Goal: Task Accomplishment & Management: Manage account settings

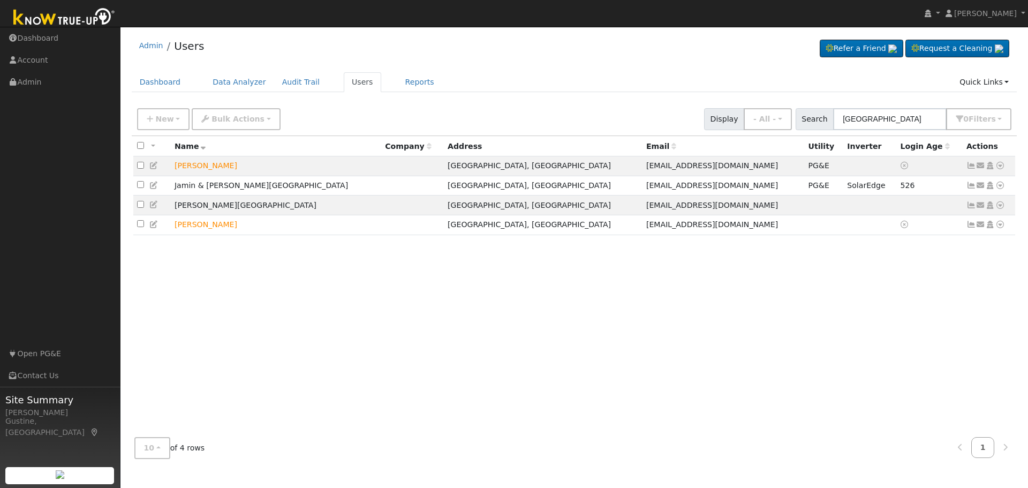
click at [857, 123] on input "brazil" at bounding box center [890, 119] width 114 height 22
click at [857, 122] on input "brazil" at bounding box center [890, 119] width 114 height 22
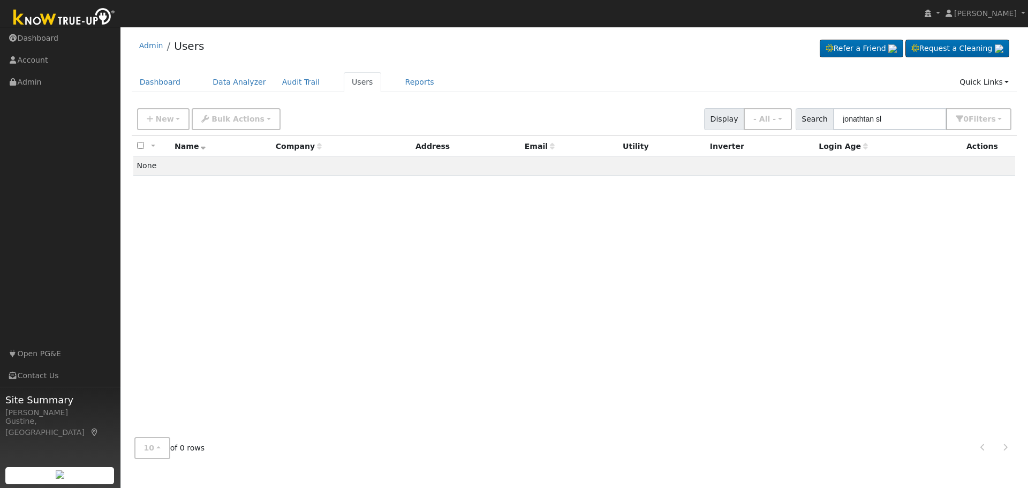
click at [894, 123] on input "jonathtan sl" at bounding box center [890, 119] width 114 height 22
click at [896, 123] on input "jonathtan sl" at bounding box center [890, 119] width 114 height 22
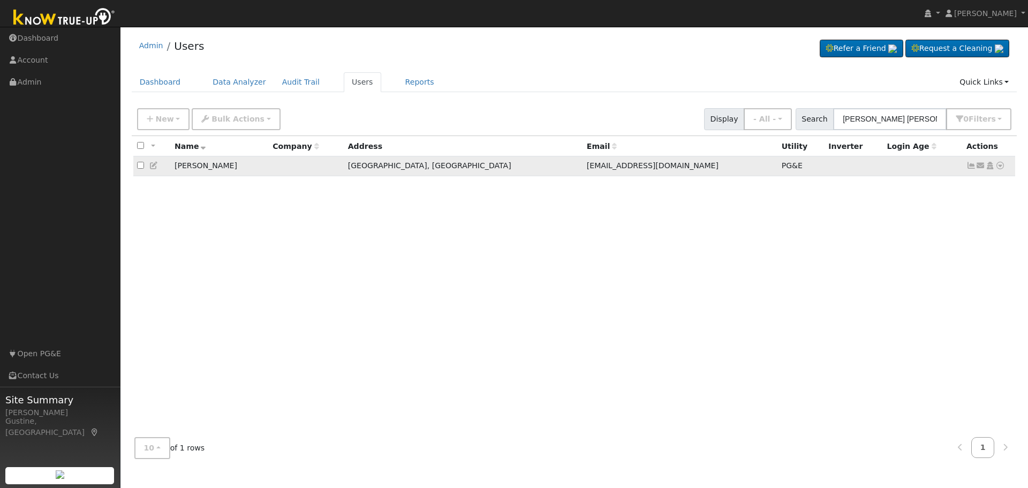
type input "jonathan sl"
click at [968, 167] on icon at bounding box center [971, 165] width 10 height 7
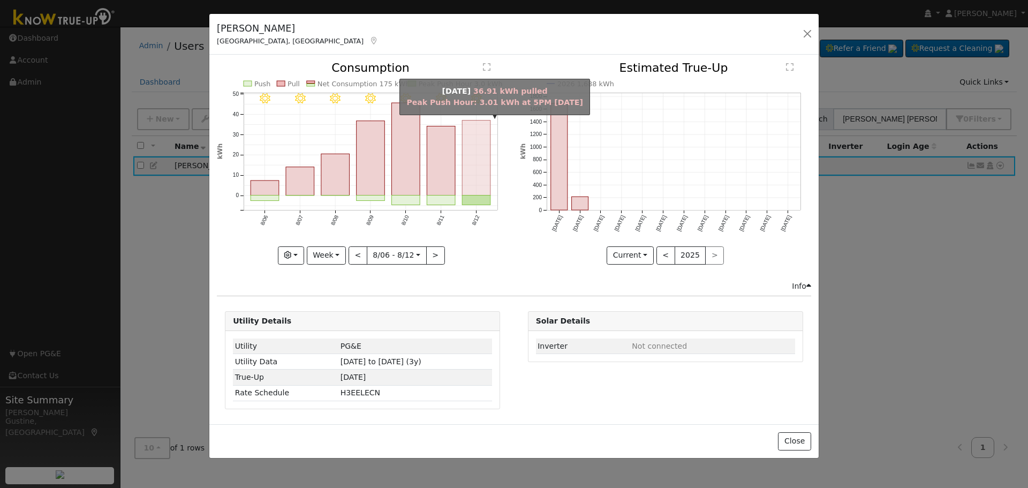
click at [480, 173] on rect "onclick=""" at bounding box center [477, 157] width 28 height 75
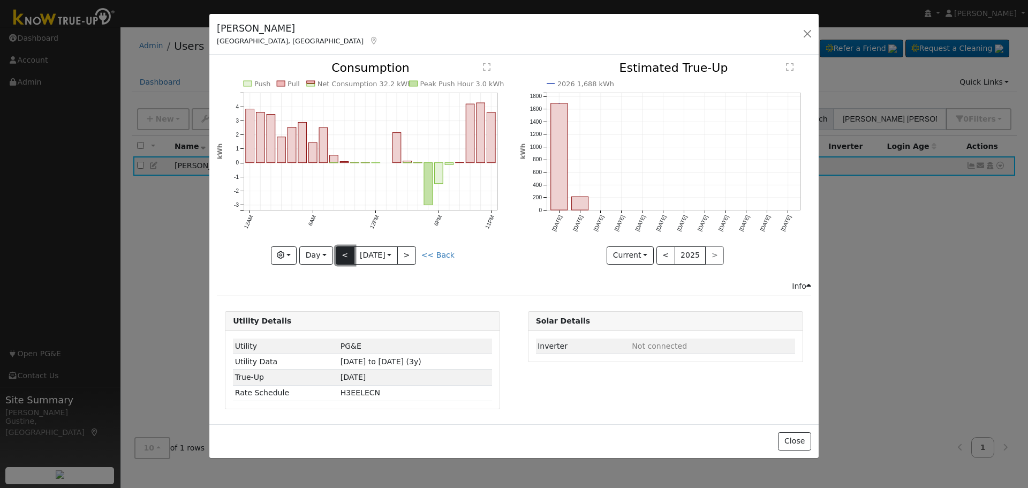
click at [349, 254] on button "<" at bounding box center [345, 255] width 19 height 18
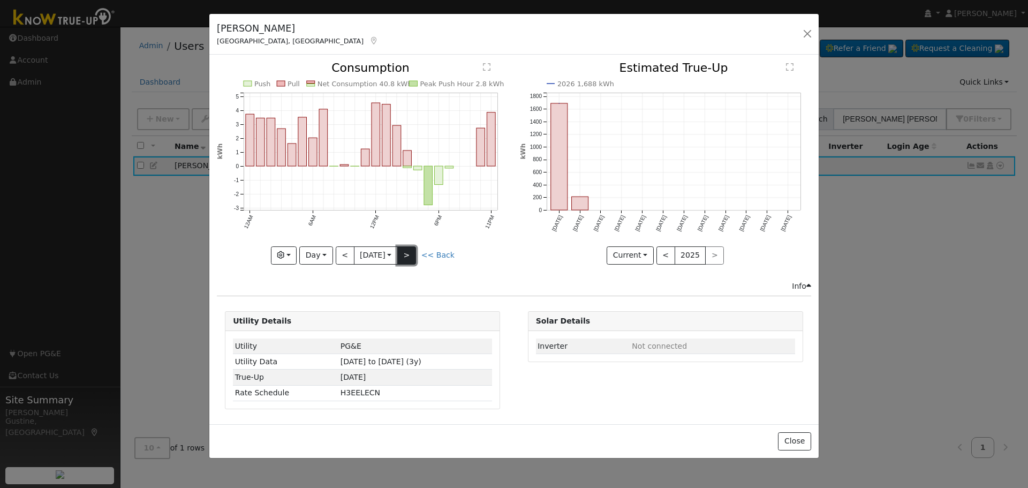
click at [404, 255] on button ">" at bounding box center [406, 255] width 19 height 18
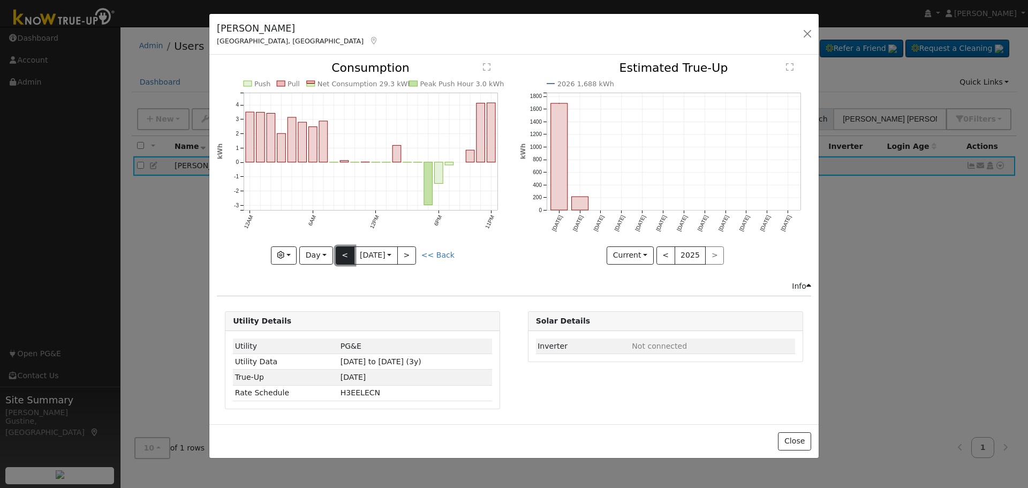
click at [346, 254] on button "<" at bounding box center [345, 255] width 19 height 18
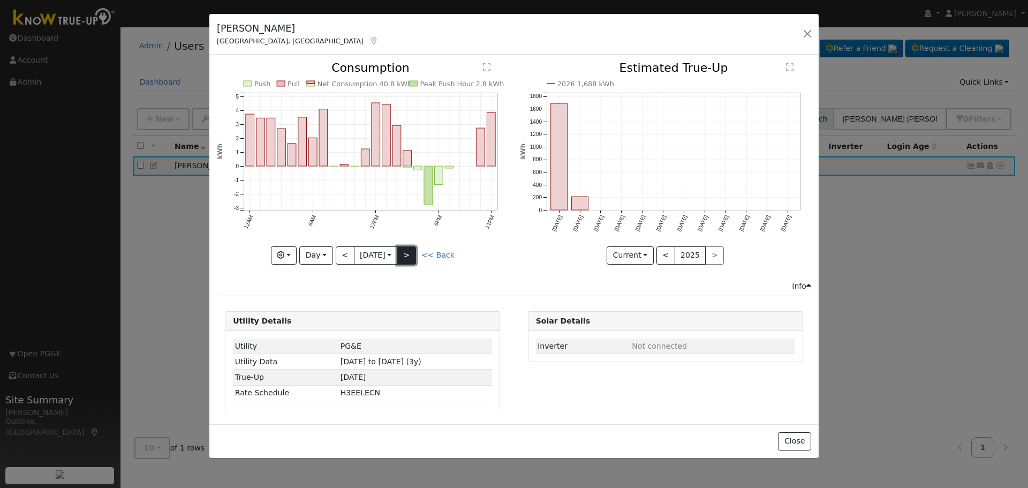
click at [411, 255] on button ">" at bounding box center [406, 255] width 19 height 18
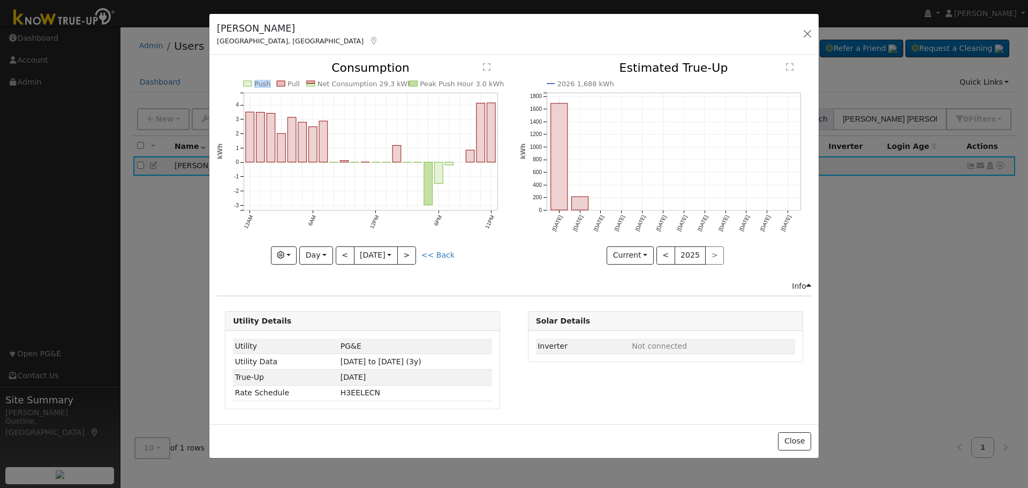
click at [411, 254] on div "Push Pull Net Consumption 29.3 kWh Peak Push Hour 3.0 kWh 12AM 6AM 12PM 6PM 11P…" at bounding box center [362, 163] width 291 height 202
click at [417, 244] on icon "Push Pull Net Consumption 29.3 kWh Peak Push Hour 3.0 kWh 12AM 6AM 12PM 6PM 11P…" at bounding box center [362, 159] width 291 height 195
click at [409, 252] on button ">" at bounding box center [406, 255] width 19 height 18
click at [343, 261] on button "<" at bounding box center [345, 255] width 19 height 18
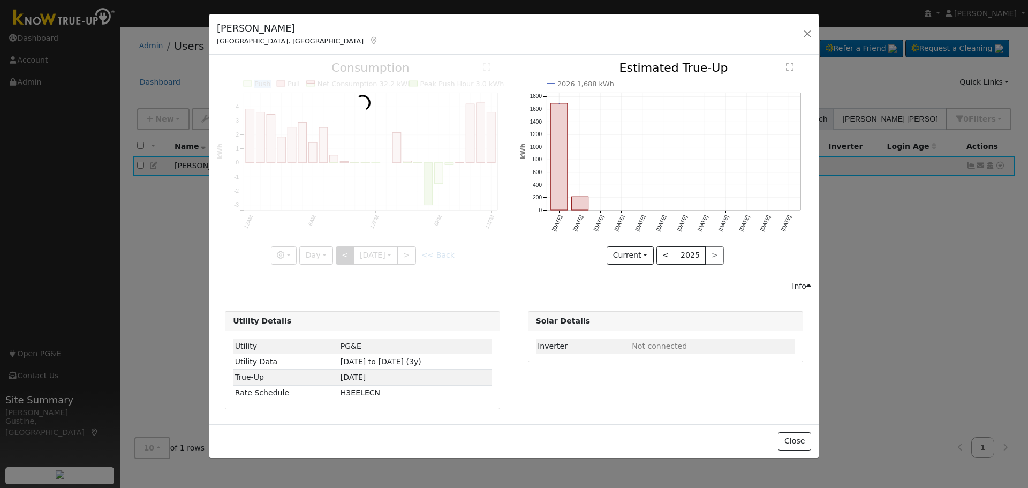
click at [343, 261] on div at bounding box center [362, 163] width 291 height 202
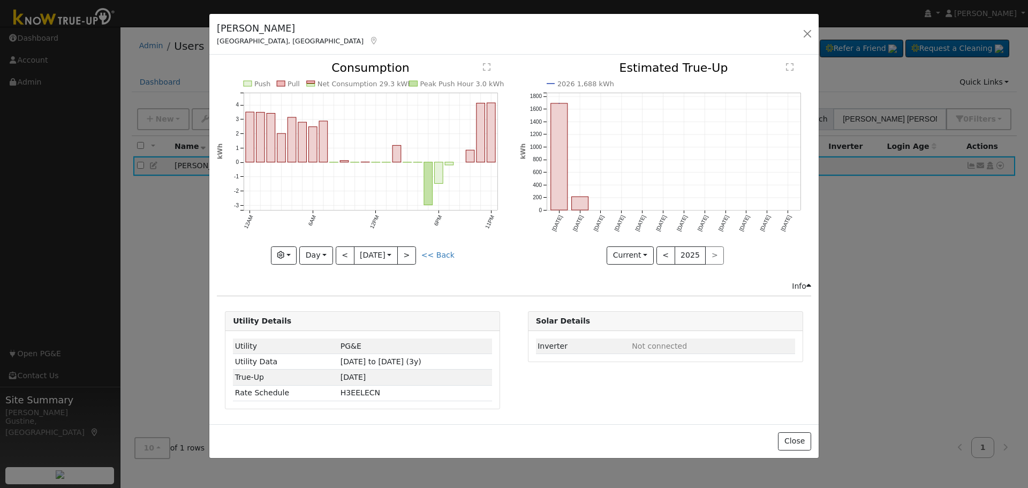
click at [343, 255] on div at bounding box center [362, 163] width 291 height 202
click at [343, 255] on button "<" at bounding box center [345, 255] width 19 height 18
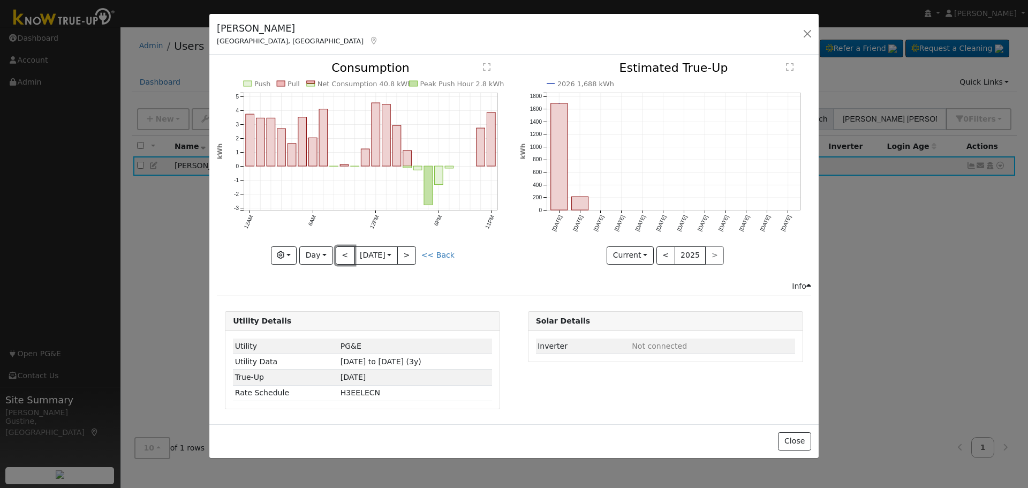
click at [343, 255] on button "<" at bounding box center [345, 255] width 19 height 18
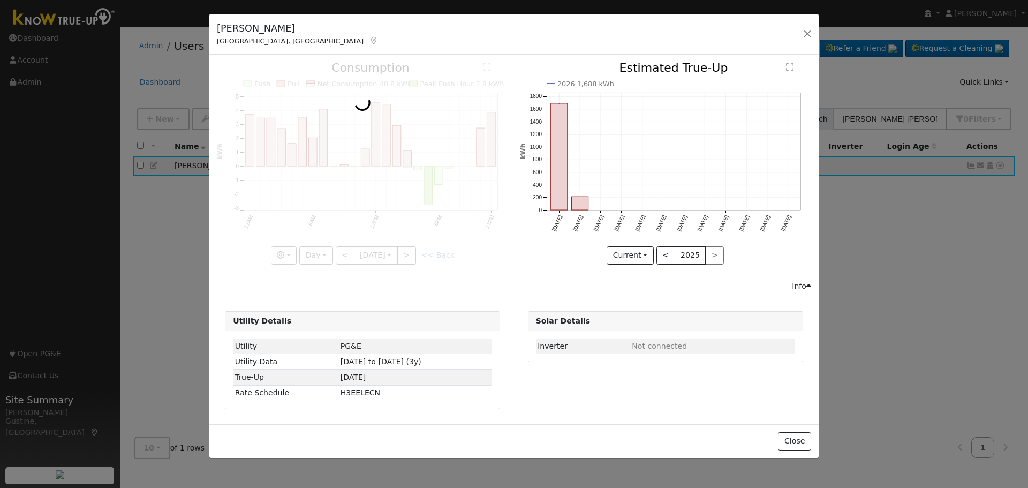
click at [343, 255] on div at bounding box center [362, 163] width 291 height 202
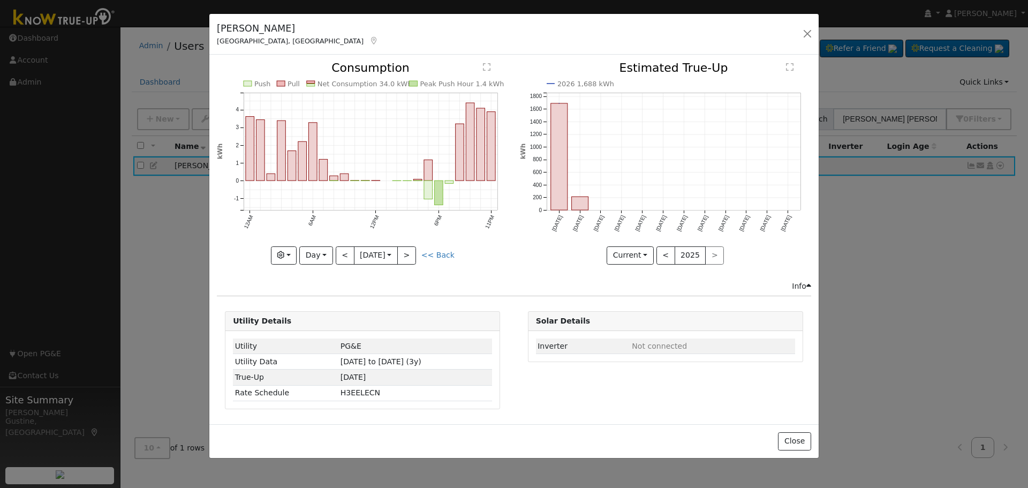
click at [343, 255] on div at bounding box center [362, 163] width 291 height 202
click at [343, 255] on div "Push Pull Net Consumption 34.0 kWh Peak Push Hour 1.4 kWh 12AM 6AM 12PM 6PM 11P…" at bounding box center [362, 163] width 291 height 202
click at [343, 255] on button "<" at bounding box center [345, 255] width 19 height 18
click at [0, 0] on div at bounding box center [0, 0] width 0 height 0
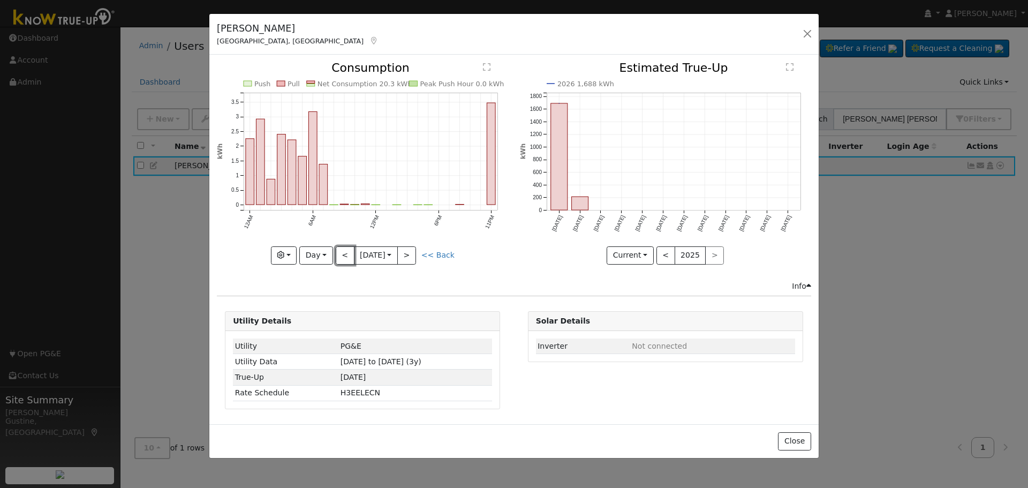
click at [343, 255] on button "<" at bounding box center [345, 255] width 19 height 18
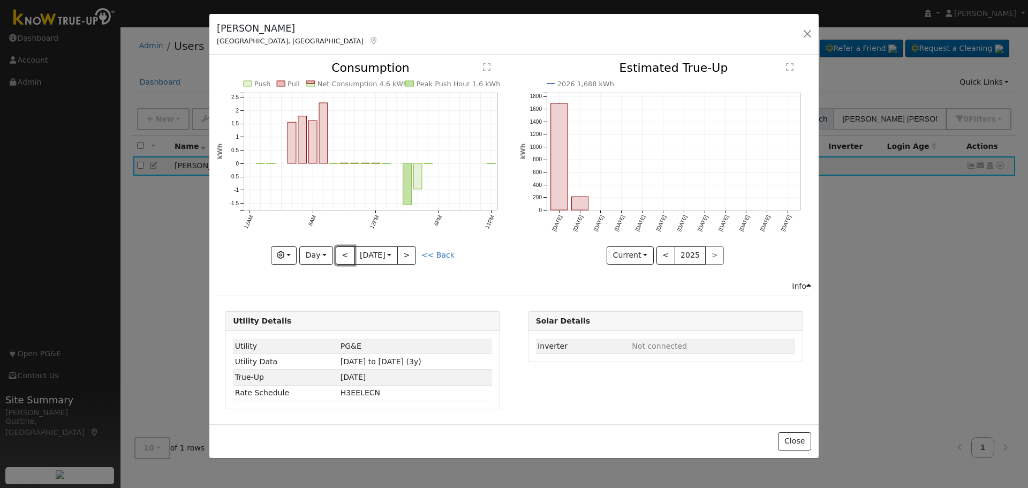
click at [341, 252] on button "<" at bounding box center [345, 255] width 19 height 18
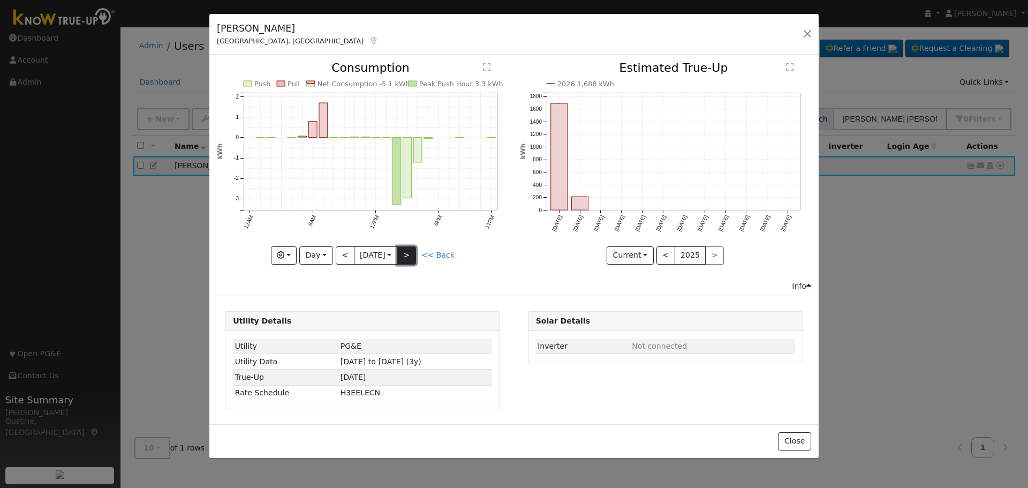
click at [415, 251] on button ">" at bounding box center [406, 255] width 19 height 18
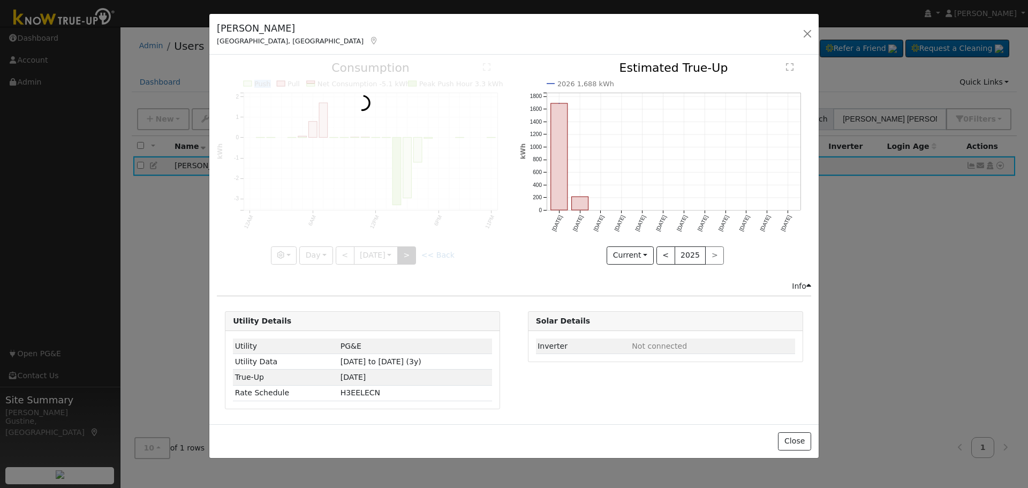
click at [415, 251] on div at bounding box center [362, 163] width 291 height 202
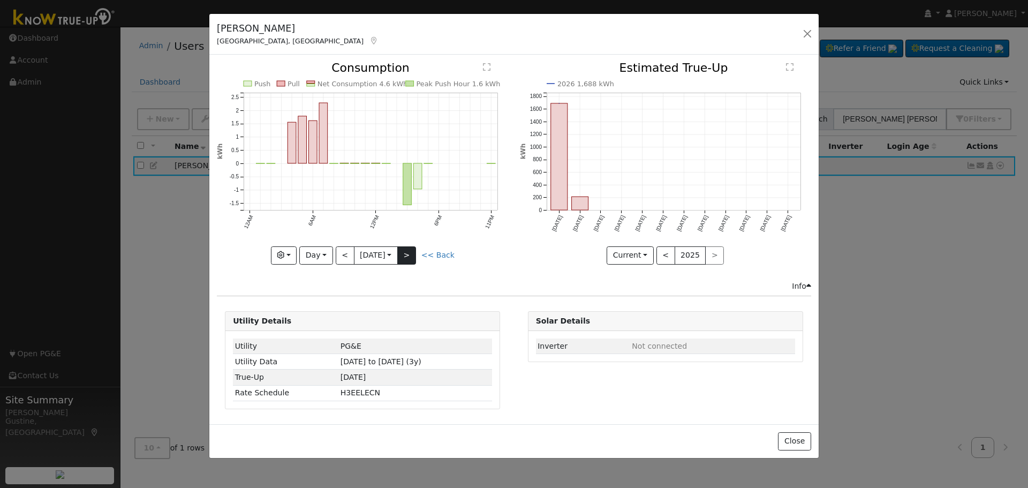
click at [415, 251] on div at bounding box center [362, 163] width 291 height 202
click at [415, 251] on button ">" at bounding box center [406, 255] width 19 height 18
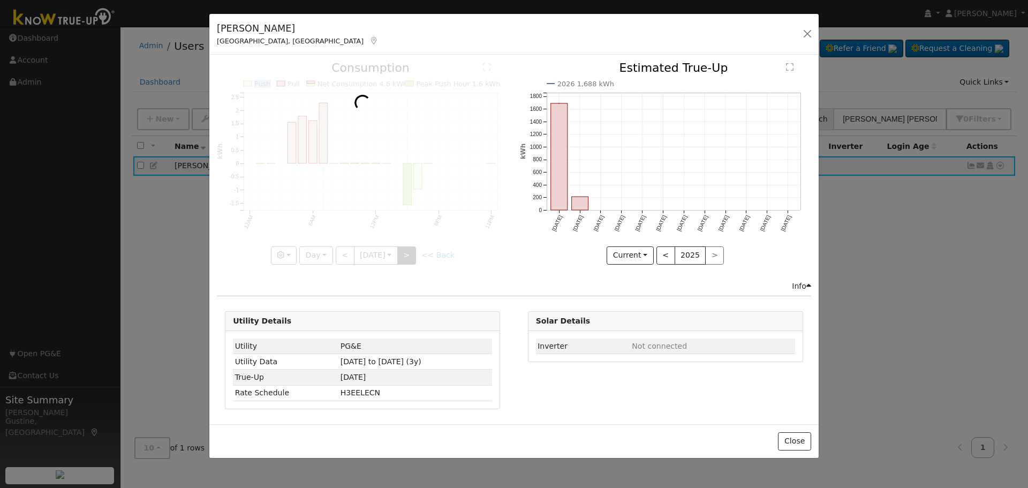
click at [415, 251] on div at bounding box center [362, 163] width 291 height 202
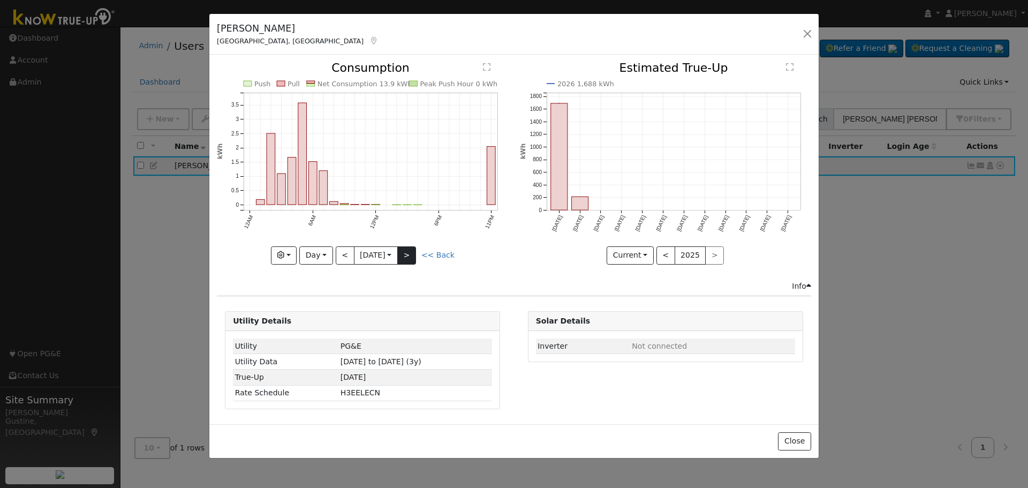
click at [415, 251] on div at bounding box center [362, 163] width 291 height 202
click at [415, 251] on div "Push Pull Net Consumption 13.9 kWh Peak Push Hour 0 kWh 12AM 6AM 12PM 6PM 11PM …" at bounding box center [362, 163] width 291 height 202
click at [415, 251] on button ">" at bounding box center [406, 255] width 19 height 18
click at [0, 0] on div at bounding box center [0, 0] width 0 height 0
click at [415, 251] on div at bounding box center [362, 163] width 291 height 202
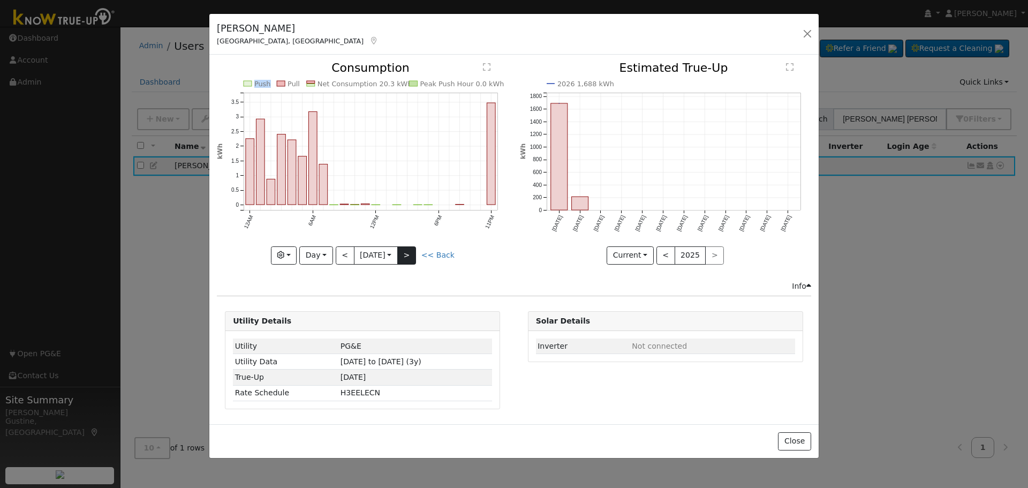
click at [415, 251] on div "Push Pull Net Consumption 20.3 kWh Peak Push Hour 0.0 kWh 12AM 6AM 12PM 6PM 11P…" at bounding box center [362, 163] width 291 height 202
click at [415, 251] on button ">" at bounding box center [406, 255] width 19 height 18
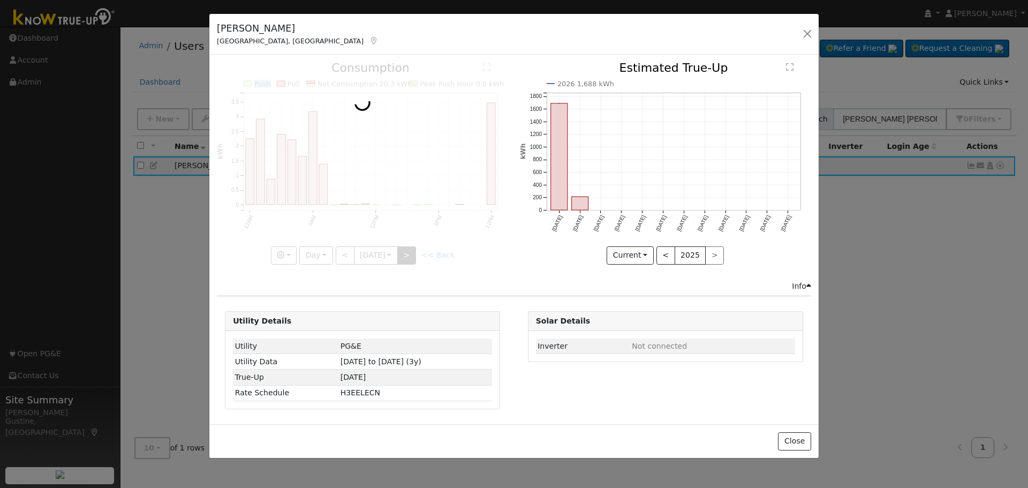
click at [415, 251] on div at bounding box center [362, 163] width 291 height 202
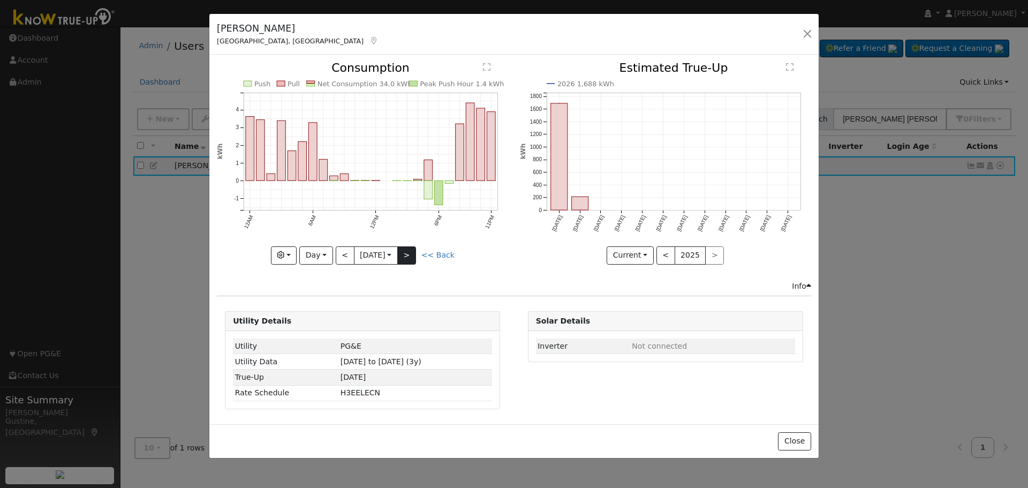
click at [415, 251] on div at bounding box center [362, 163] width 291 height 202
click at [415, 251] on div "Push Pull Net Consumption 34.0 kWh Peak Push Hour 1.4 kWh 12AM 6AM 12PM 6PM 11P…" at bounding box center [362, 163] width 291 height 202
click at [415, 251] on button ">" at bounding box center [406, 255] width 19 height 18
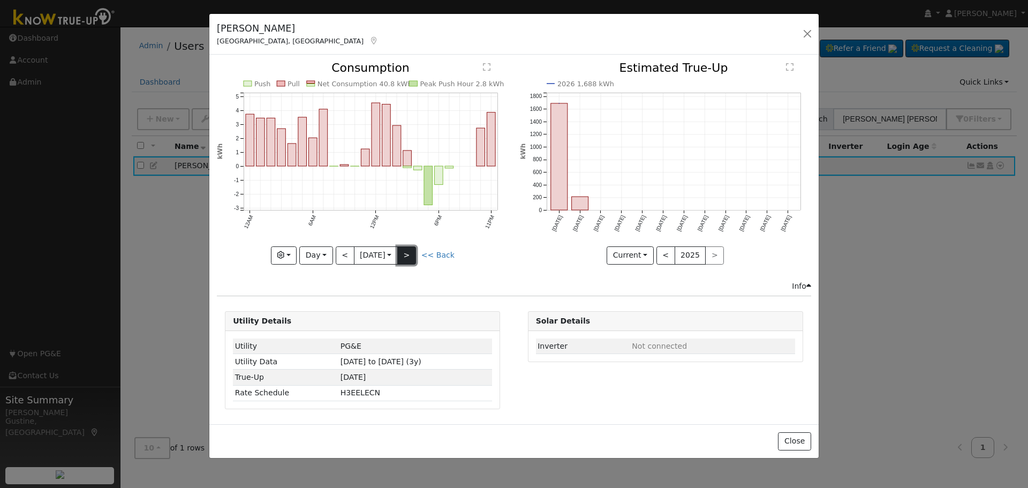
click at [415, 251] on button ">" at bounding box center [406, 255] width 19 height 18
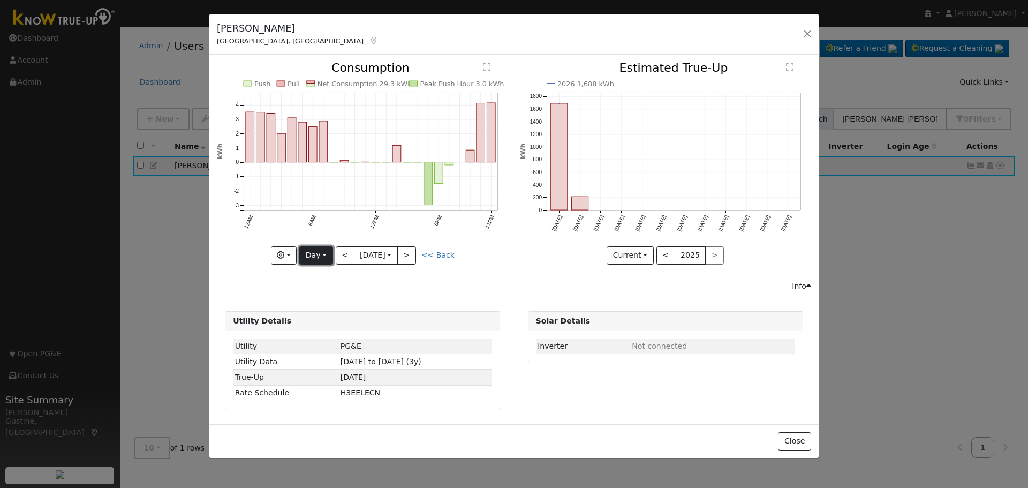
click at [324, 262] on button "Day" at bounding box center [315, 255] width 33 height 18
click at [328, 288] on link "Week" at bounding box center [337, 292] width 74 height 15
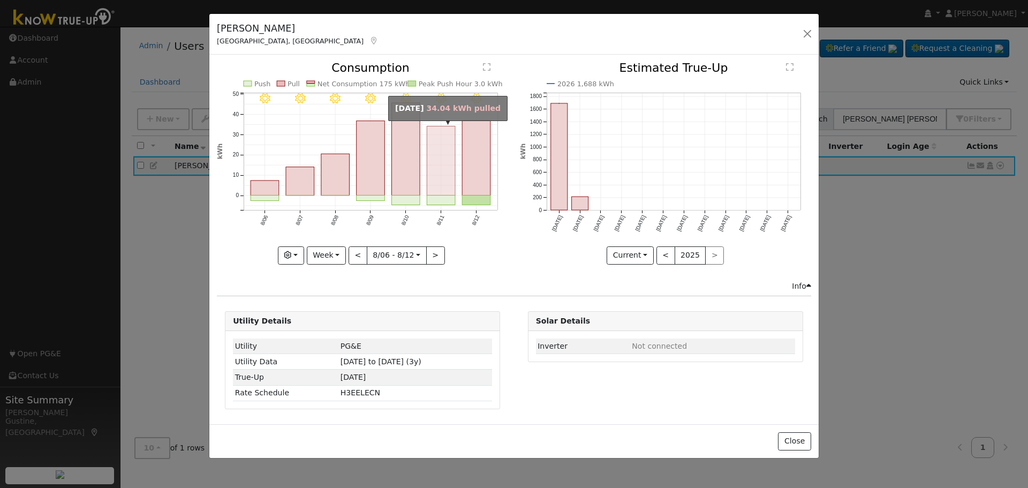
click at [444, 153] on rect "onclick=""" at bounding box center [441, 160] width 28 height 69
type input "2025-08-11"
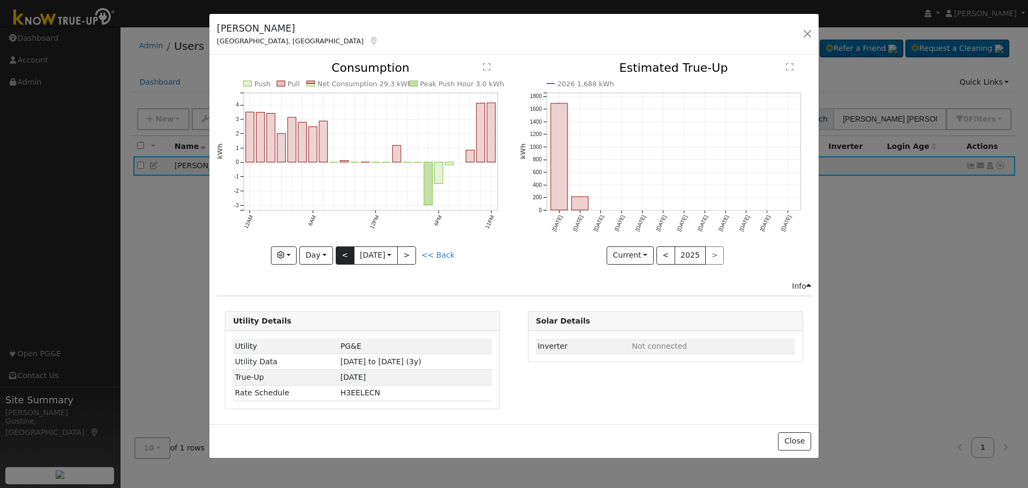
click at [334, 258] on div "Push Pull Net Consumption 29.3 kWh Peak Push Hour 3.0 kWh 12AM 6AM 12PM 6PM 11P…" at bounding box center [362, 163] width 291 height 202
click at [810, 39] on button "button" at bounding box center [807, 33] width 15 height 15
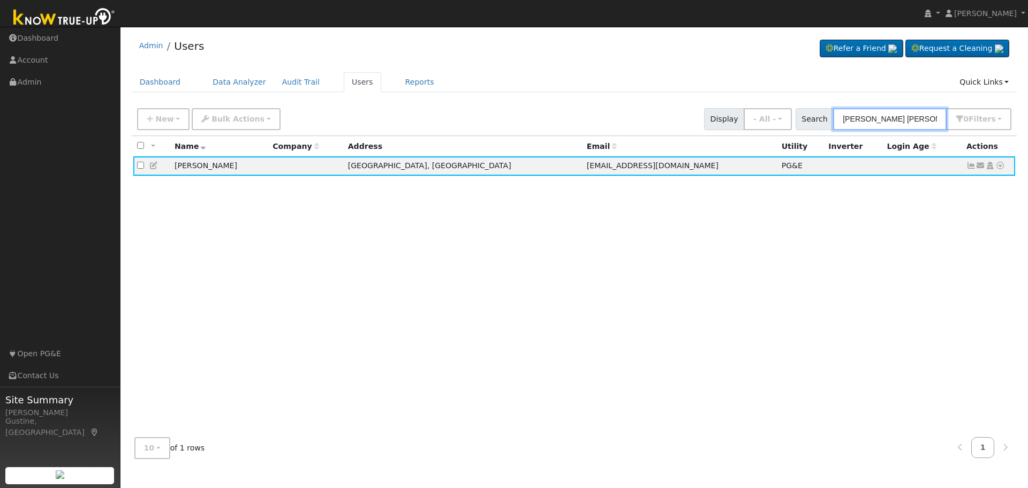
click at [913, 125] on input "jonathan sl" at bounding box center [890, 119] width 114 height 22
click at [912, 126] on input "jonathan sl" at bounding box center [890, 119] width 114 height 22
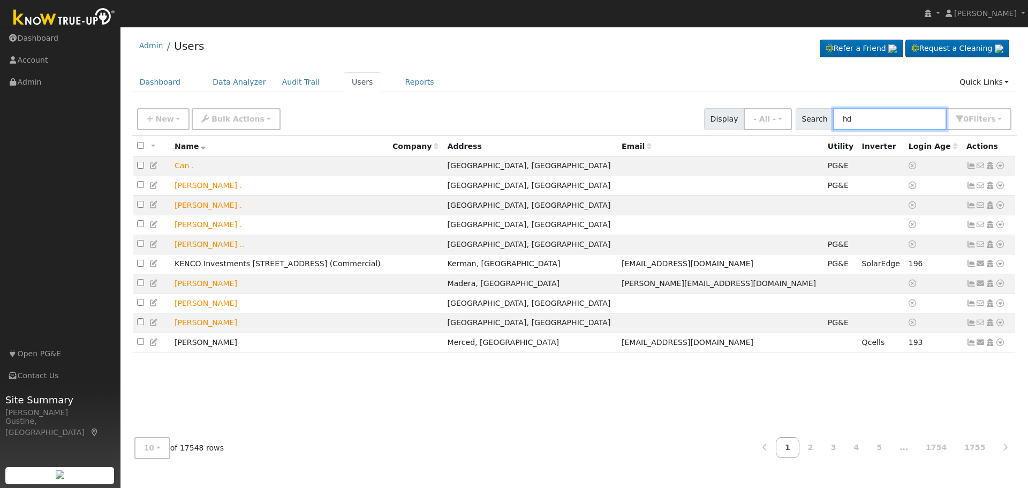
type input "h"
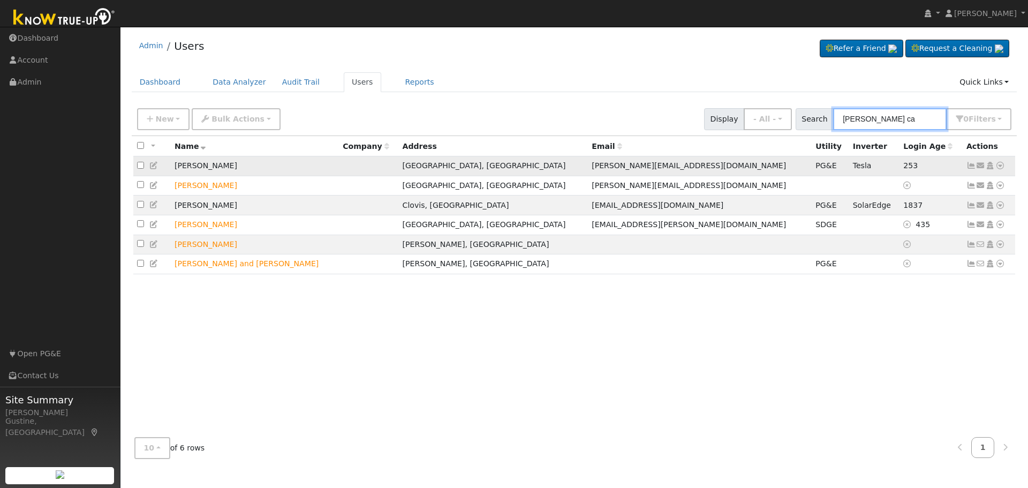
type input "roy ca"
click at [971, 164] on icon at bounding box center [971, 165] width 10 height 7
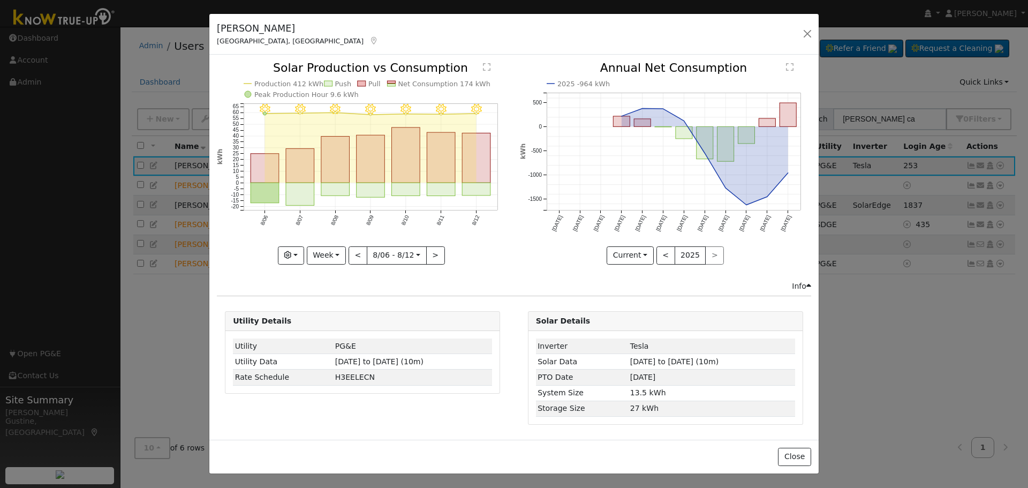
click at [469, 161] on rect "onclick=""" at bounding box center [477, 158] width 28 height 50
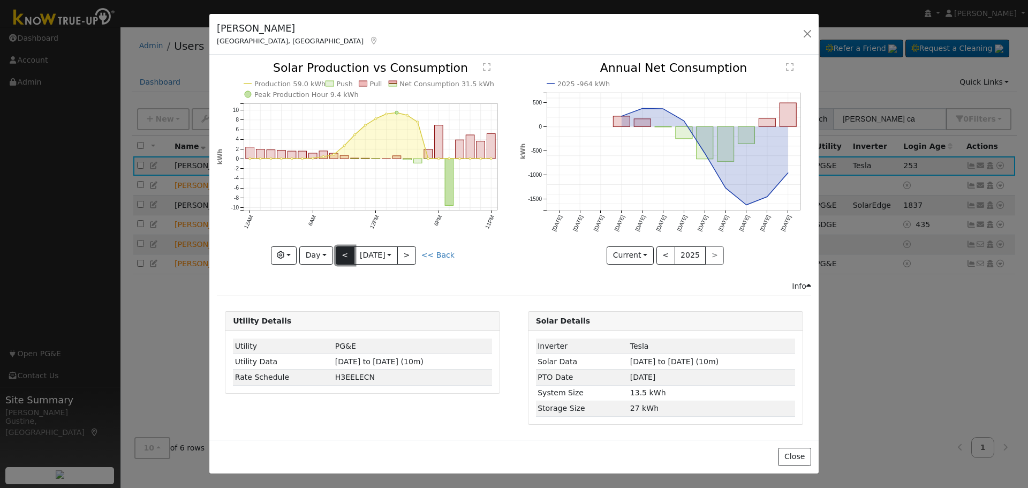
click at [341, 258] on button "<" at bounding box center [345, 255] width 19 height 18
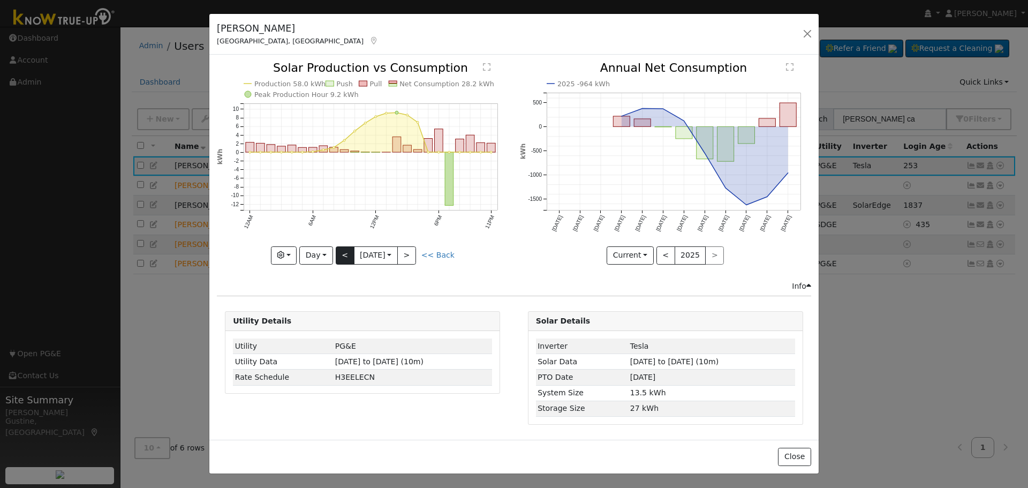
click at [341, 258] on div at bounding box center [362, 163] width 291 height 202
click at [341, 258] on button "<" at bounding box center [345, 255] width 19 height 18
click at [0, 0] on div at bounding box center [0, 0] width 0 height 0
click at [341, 258] on div at bounding box center [362, 163] width 291 height 202
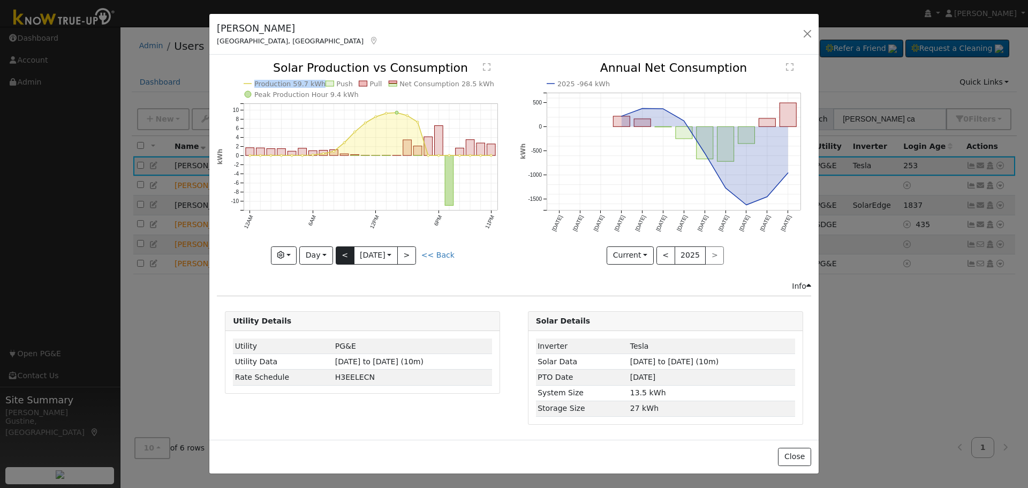
click at [341, 258] on div "Production 59.7 kWh Push Pull Net Consumption 28.5 kWh Peak Production Hour 9.4…" at bounding box center [362, 163] width 291 height 202
click at [341, 258] on button "<" at bounding box center [345, 255] width 19 height 18
click at [341, 258] on div at bounding box center [362, 163] width 291 height 202
click at [341, 258] on button "<" at bounding box center [345, 255] width 19 height 18
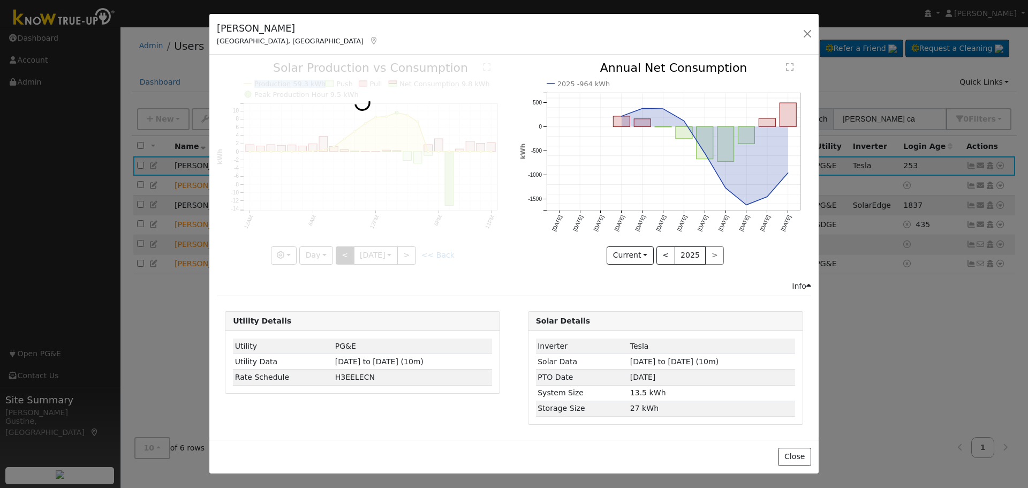
click at [341, 258] on div at bounding box center [362, 163] width 291 height 202
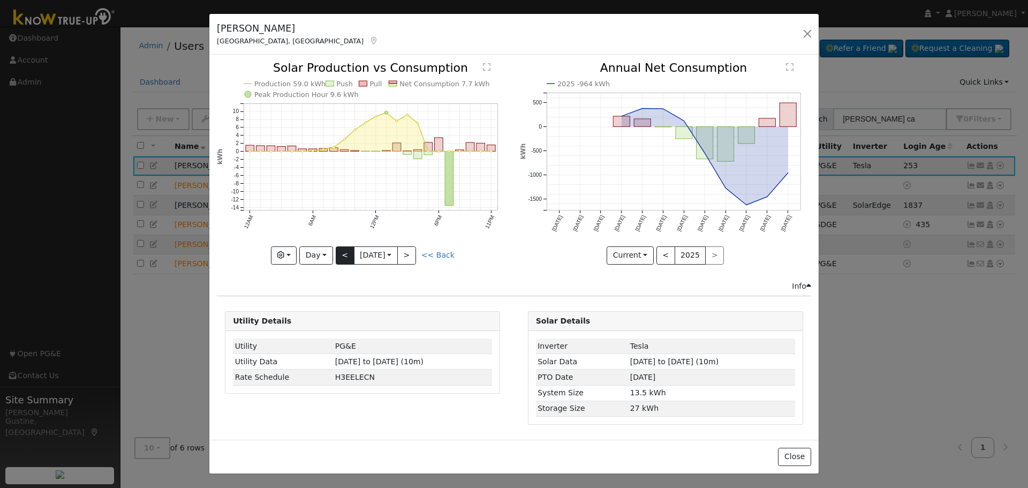
click at [341, 258] on div at bounding box center [362, 163] width 291 height 202
click at [341, 258] on button "<" at bounding box center [345, 255] width 19 height 18
click at [341, 258] on div at bounding box center [362, 163] width 291 height 202
click at [341, 258] on button "<" at bounding box center [345, 255] width 19 height 18
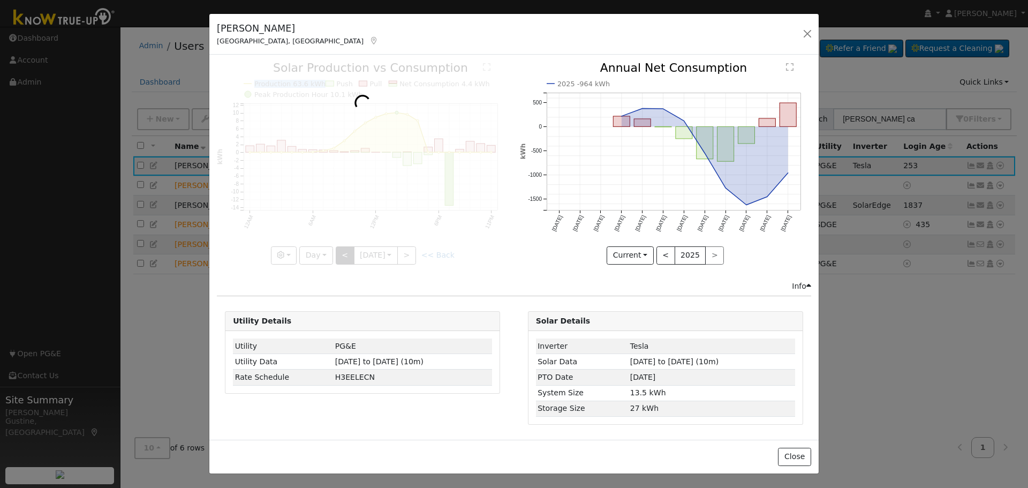
click at [341, 258] on div at bounding box center [362, 163] width 291 height 202
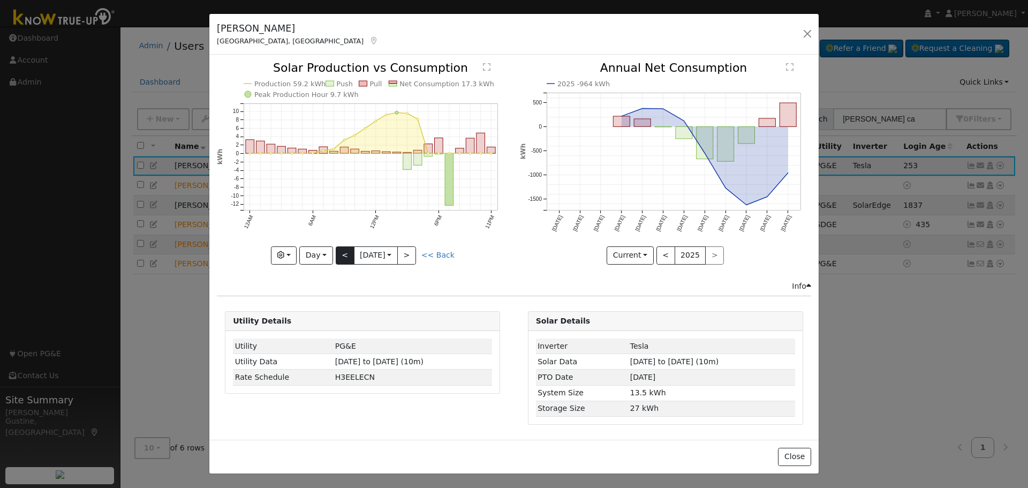
click at [341, 258] on div at bounding box center [362, 163] width 291 height 202
click at [341, 258] on div "Production 59.2 kWh Push Pull Net Consumption 17.3 kWh Peak Production Hour 9.7…" at bounding box center [362, 163] width 291 height 202
click at [341, 258] on button "<" at bounding box center [345, 255] width 19 height 18
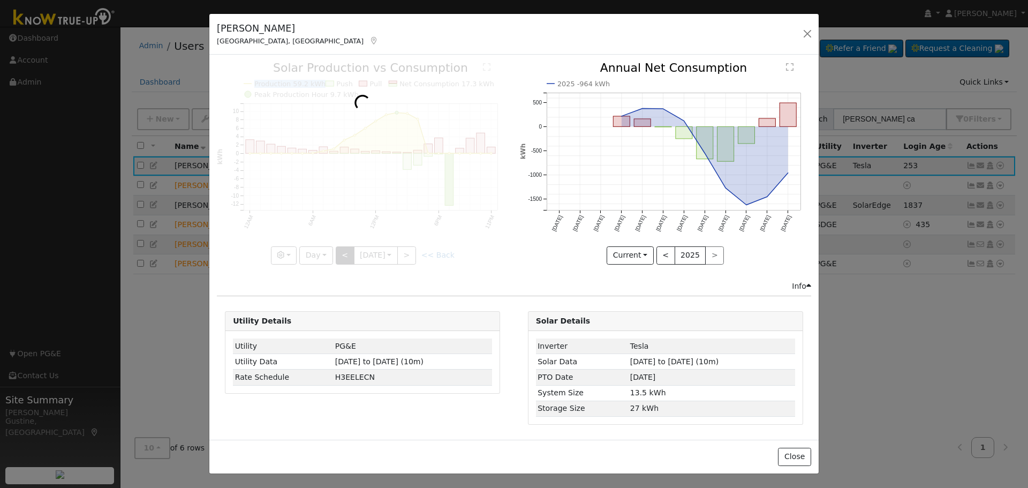
click at [341, 258] on div at bounding box center [362, 163] width 291 height 202
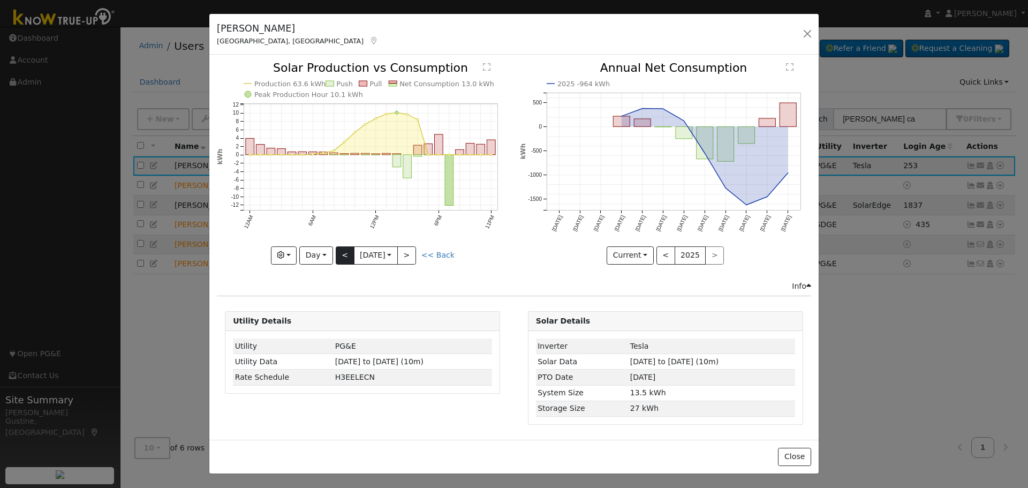
click at [341, 258] on div "Production 63.6 kWh Push Pull Net Consumption 13.0 kWh Peak Production Hour 10.…" at bounding box center [362, 163] width 291 height 202
click at [341, 258] on button "<" at bounding box center [345, 255] width 19 height 18
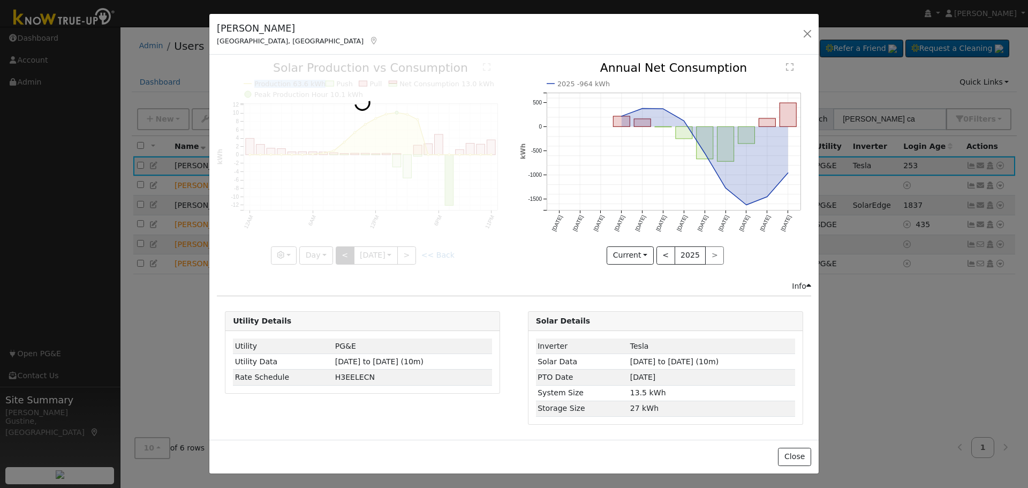
click at [341, 258] on div at bounding box center [362, 163] width 291 height 202
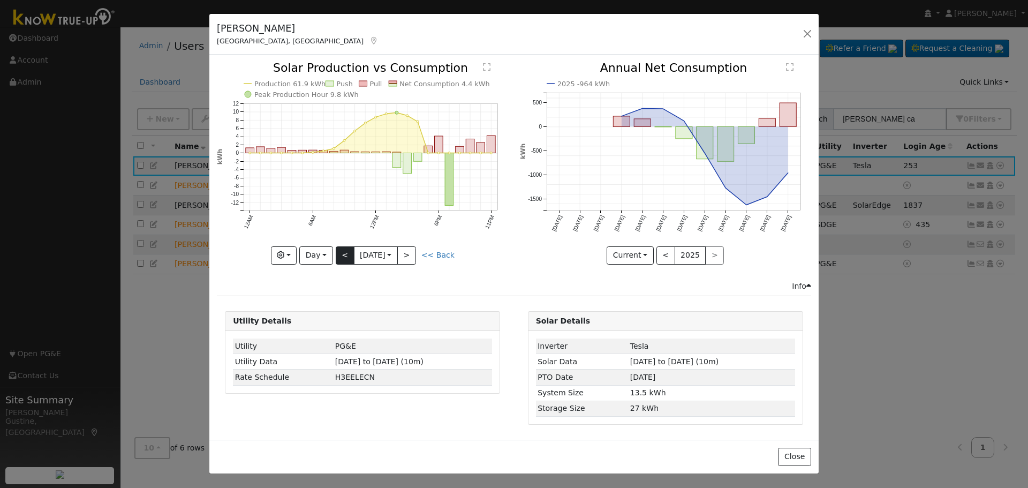
click at [341, 258] on div at bounding box center [362, 163] width 291 height 202
click at [341, 258] on button "<" at bounding box center [345, 255] width 19 height 18
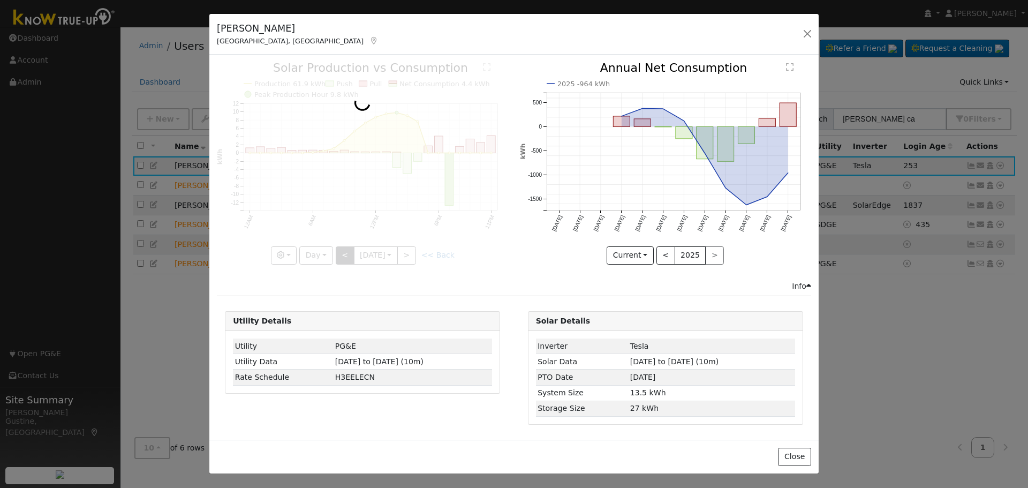
click at [341, 258] on div at bounding box center [362, 163] width 291 height 202
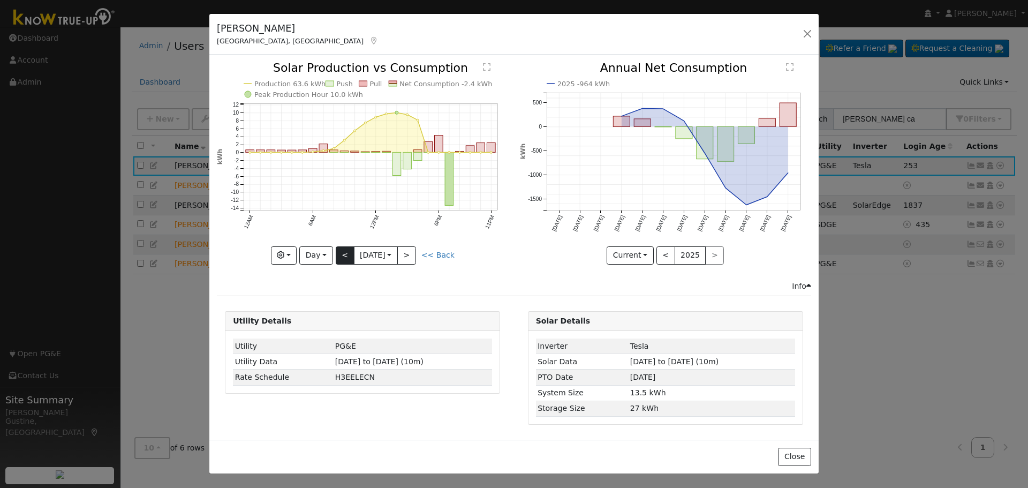
click at [341, 258] on div at bounding box center [362, 163] width 291 height 202
click at [341, 258] on button "<" at bounding box center [345, 255] width 19 height 18
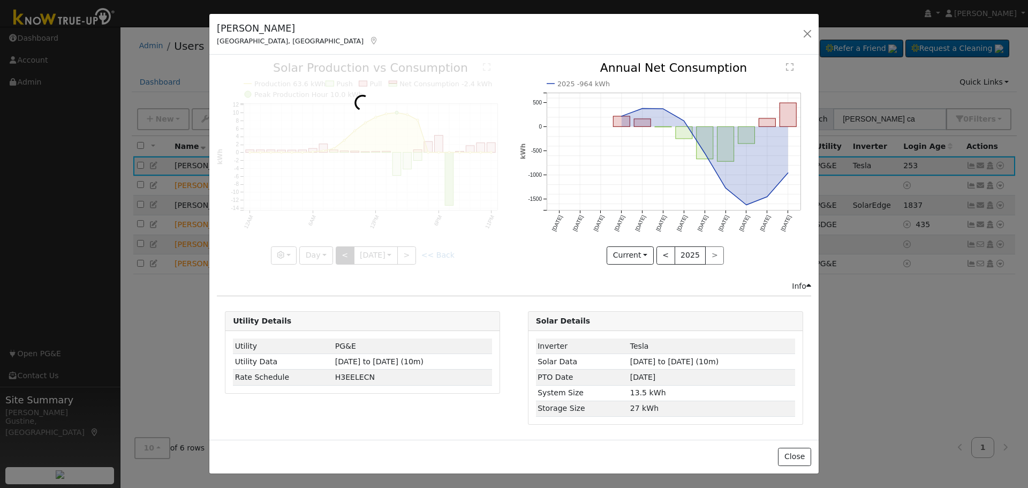
click at [341, 258] on div at bounding box center [362, 163] width 291 height 202
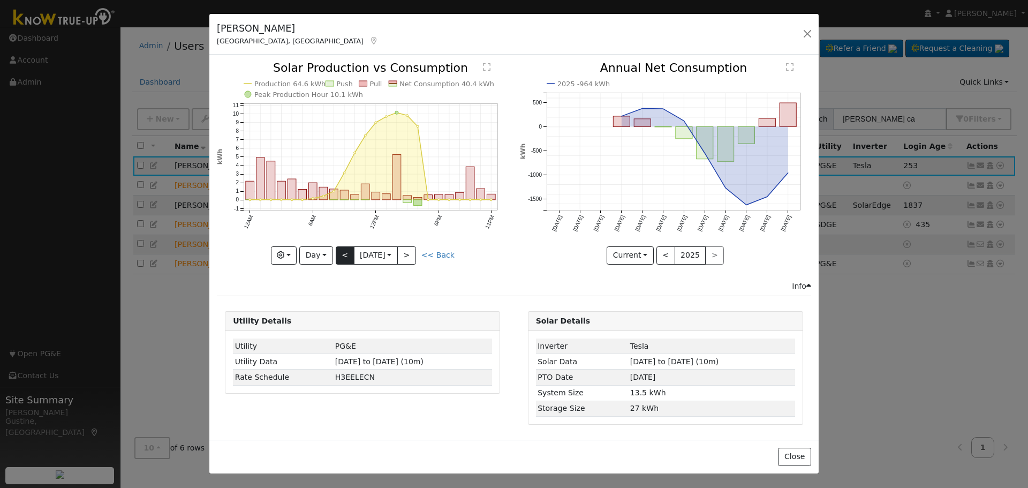
click at [341, 258] on div at bounding box center [362, 163] width 291 height 202
click at [341, 258] on button "<" at bounding box center [345, 255] width 19 height 18
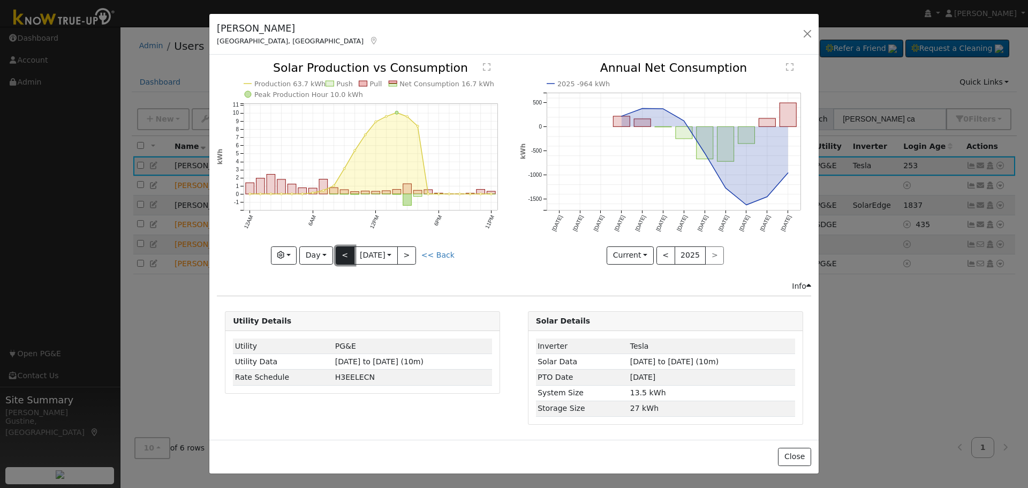
click at [341, 258] on button "<" at bounding box center [345, 255] width 19 height 18
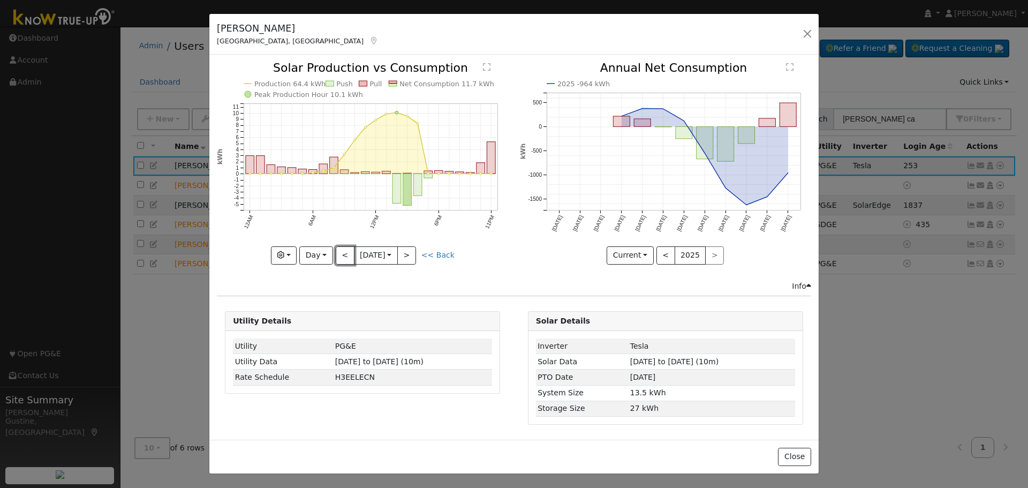
click at [341, 261] on button "<" at bounding box center [345, 255] width 19 height 18
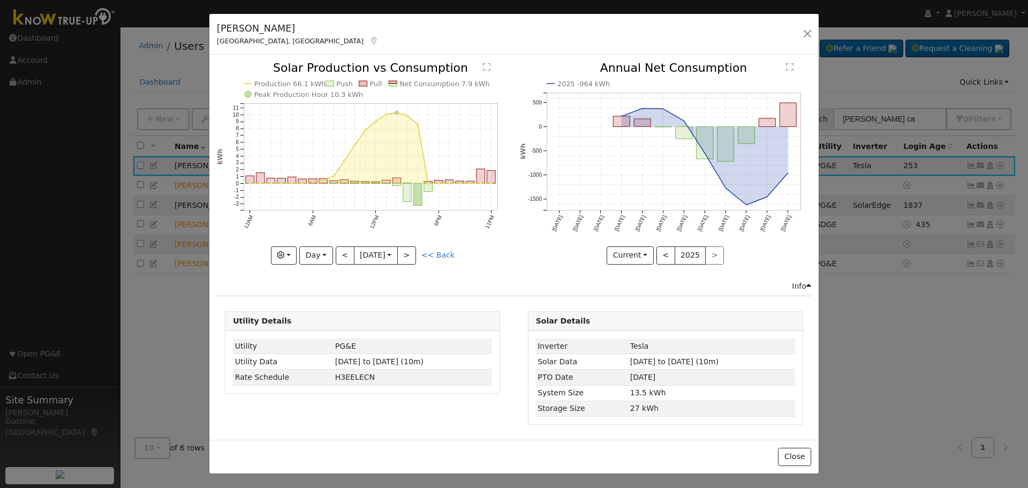
click at [420, 253] on icon "Production 66.1 kWh Push Pull Net Consumption 7.9 kWh Peak Production Hour 10.3…" at bounding box center [362, 162] width 291 height 201
click at [416, 253] on button ">" at bounding box center [406, 255] width 19 height 18
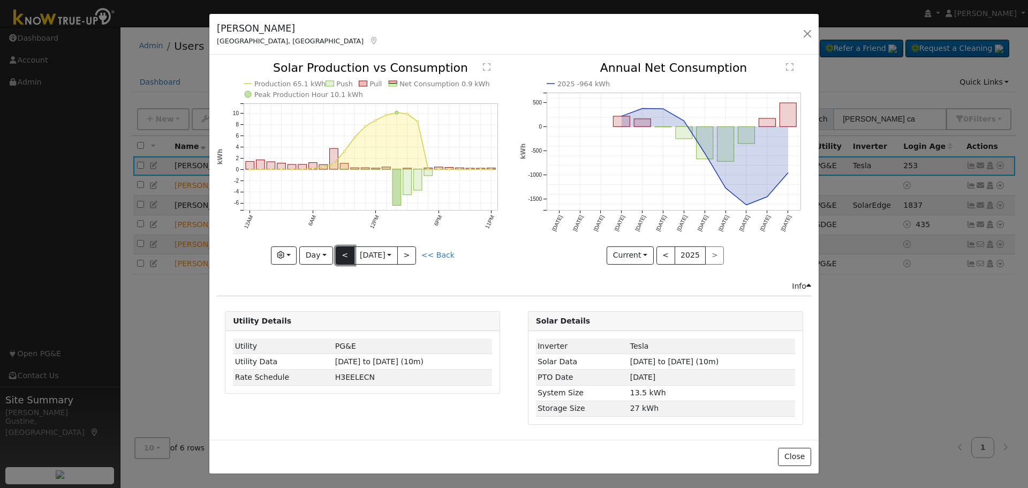
click at [348, 255] on button "<" at bounding box center [345, 255] width 19 height 18
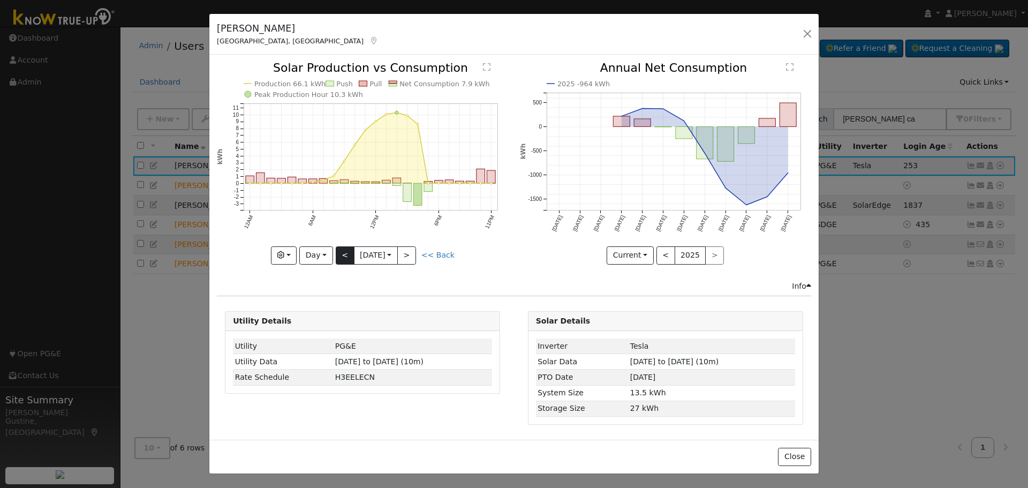
click at [348, 255] on div at bounding box center [362, 163] width 291 height 202
click at [346, 255] on button "<" at bounding box center [345, 255] width 19 height 18
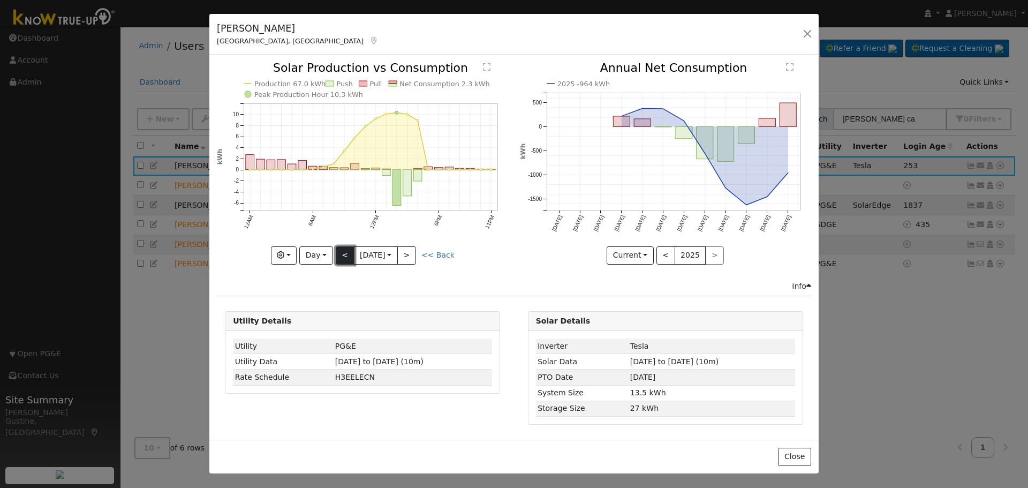
click at [346, 255] on button "<" at bounding box center [345, 255] width 19 height 18
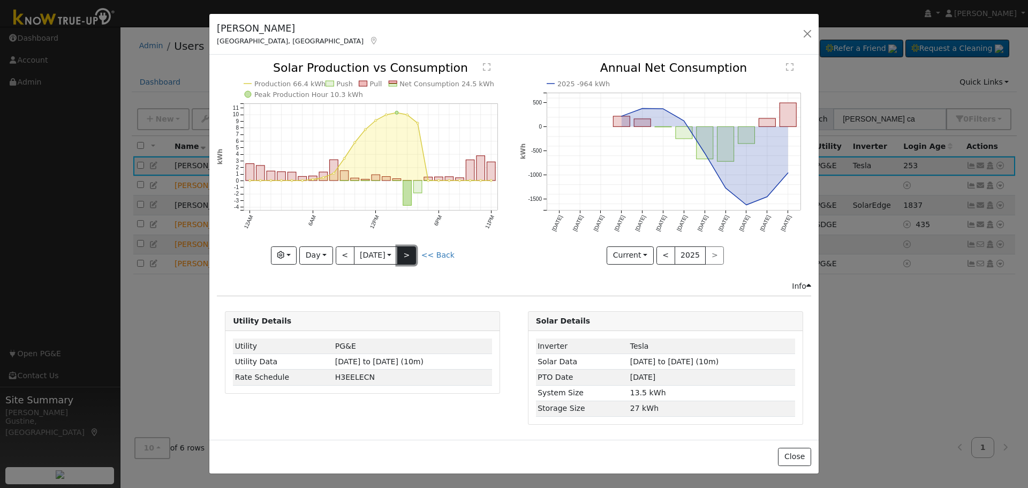
click at [415, 263] on button ">" at bounding box center [406, 255] width 19 height 18
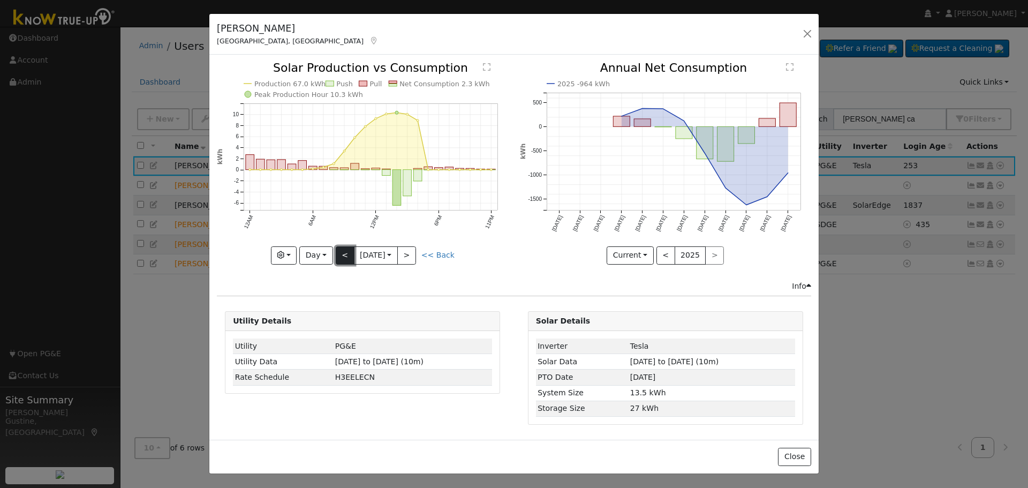
click at [347, 256] on button "<" at bounding box center [345, 255] width 19 height 18
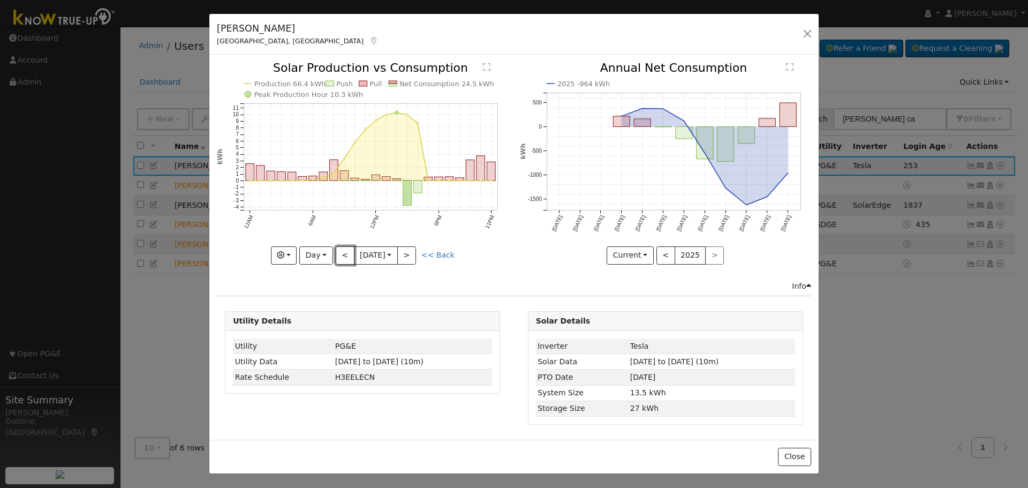
click at [345, 257] on button "<" at bounding box center [345, 255] width 19 height 18
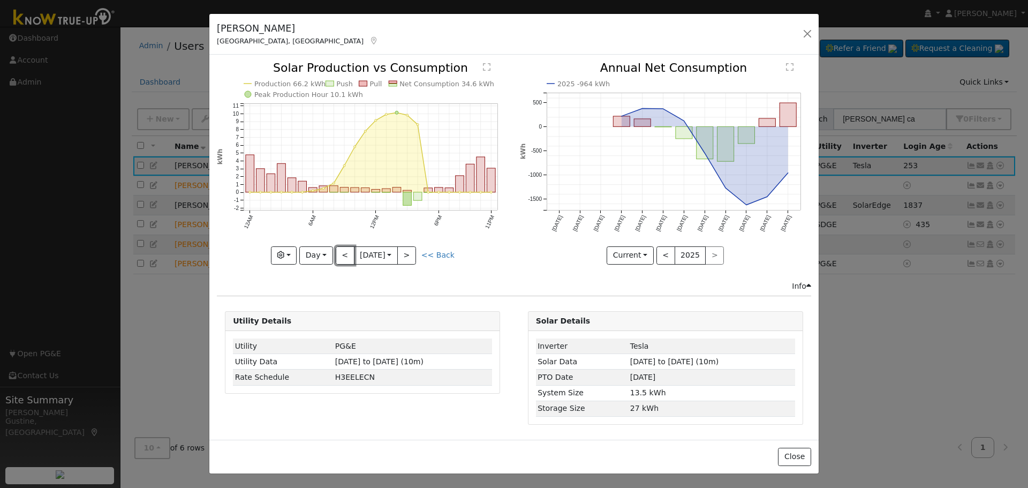
click at [345, 257] on button "<" at bounding box center [345, 255] width 19 height 18
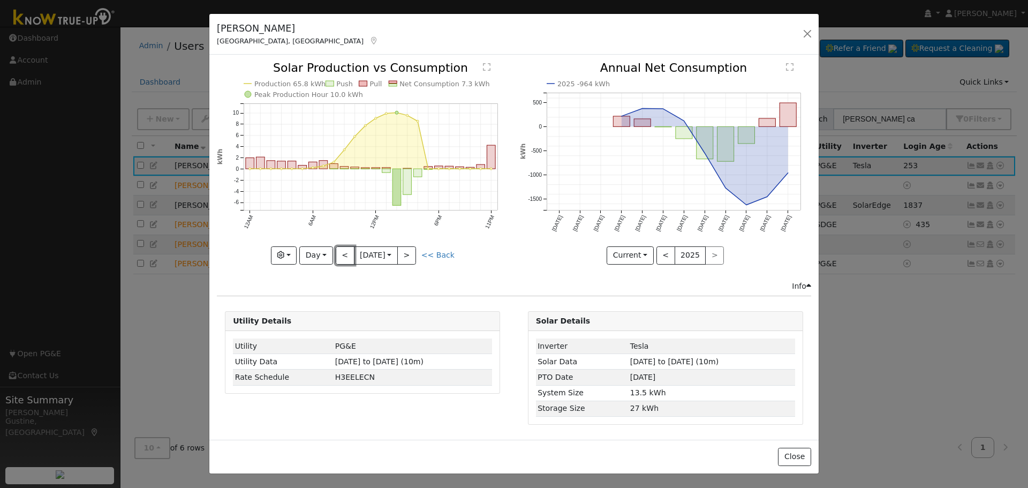
click at [345, 257] on button "<" at bounding box center [345, 255] width 19 height 18
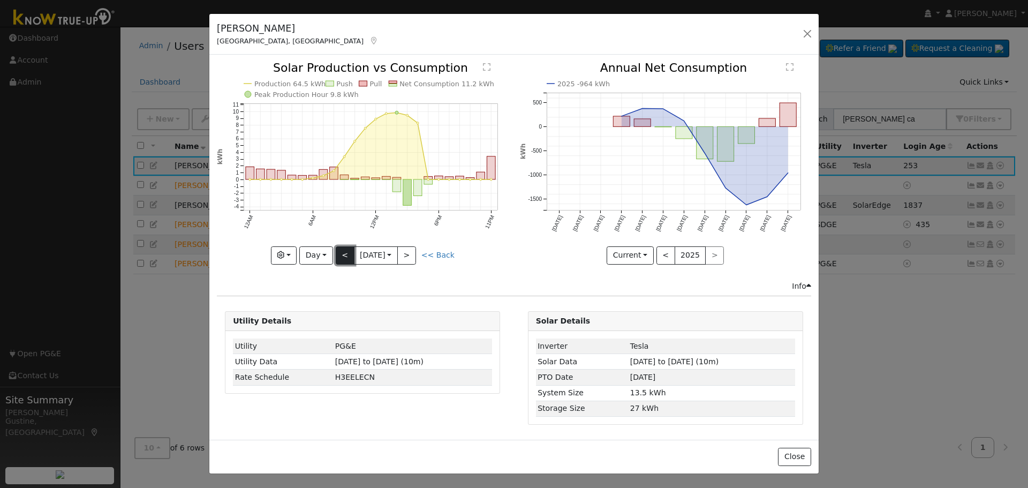
click at [350, 262] on button "<" at bounding box center [345, 255] width 19 height 18
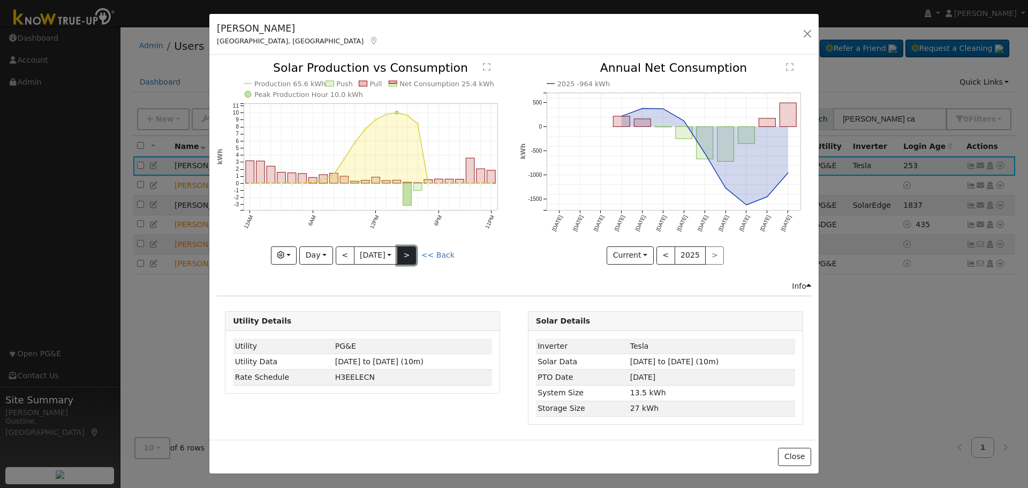
click at [409, 258] on button ">" at bounding box center [406, 255] width 19 height 18
click at [0, 0] on div at bounding box center [0, 0] width 0 height 0
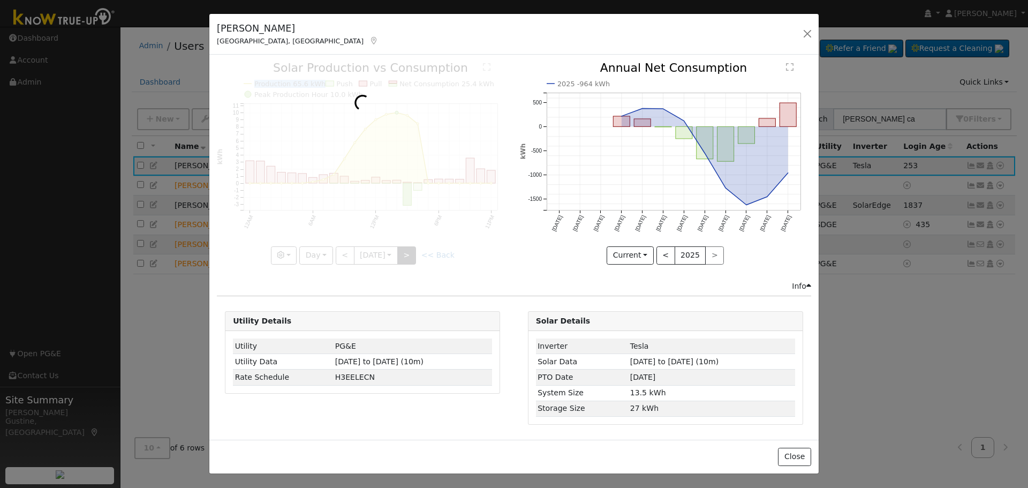
click at [409, 258] on div at bounding box center [362, 163] width 291 height 202
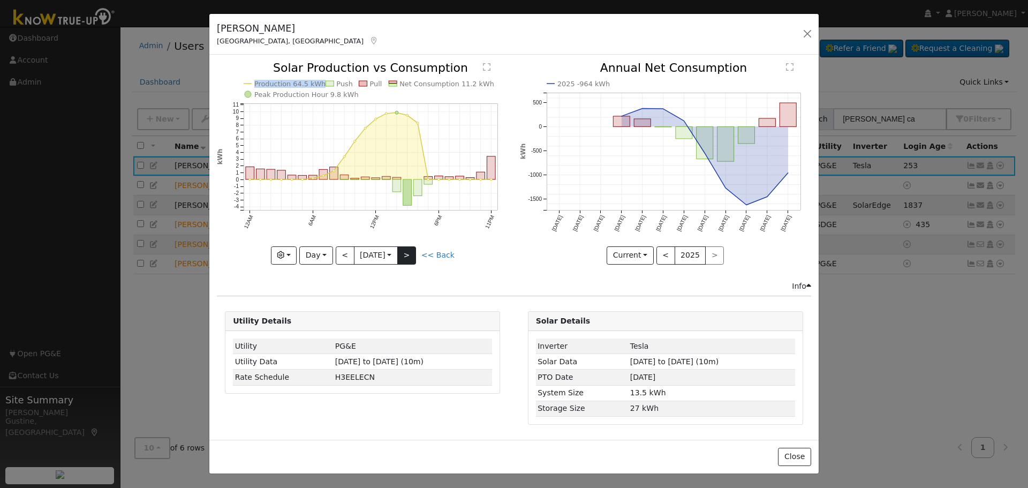
click at [409, 258] on div at bounding box center [362, 163] width 291 height 202
click at [409, 258] on div "Production 64.5 kWh Push Pull Net Consumption 11.2 kWh Peak Production Hour 9.8…" at bounding box center [362, 163] width 291 height 202
click at [409, 258] on button ">" at bounding box center [406, 255] width 19 height 18
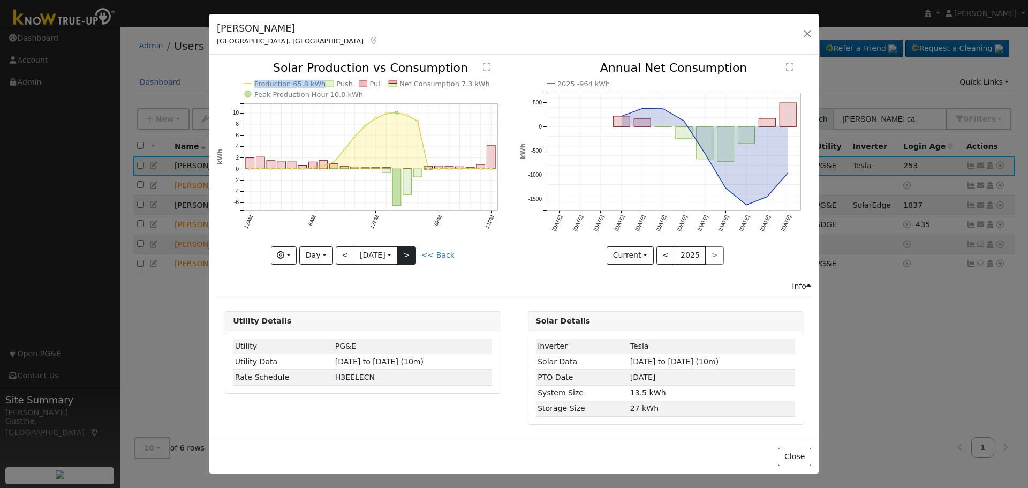
click at [409, 258] on div at bounding box center [362, 163] width 291 height 202
click at [409, 258] on button ">" at bounding box center [406, 255] width 19 height 18
click at [0, 0] on div at bounding box center [0, 0] width 0 height 0
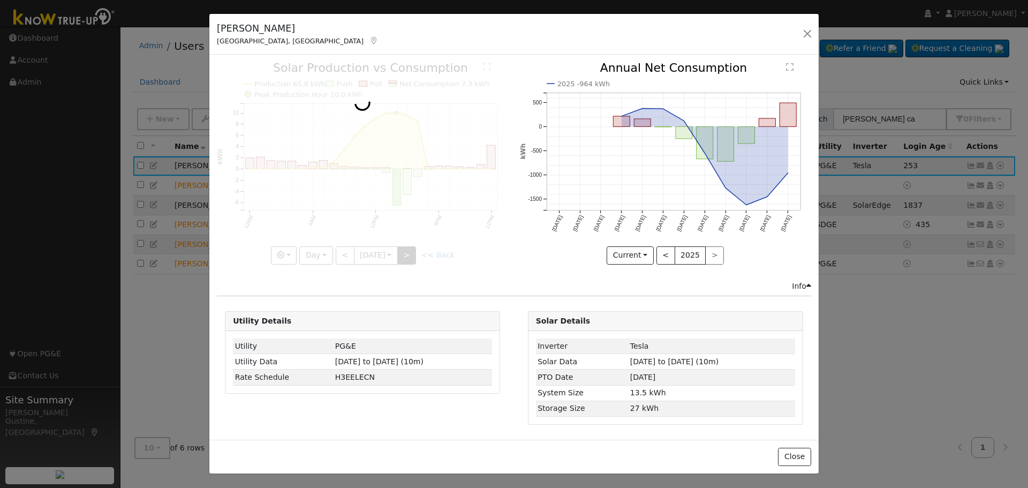
click at [409, 258] on div at bounding box center [362, 163] width 291 height 202
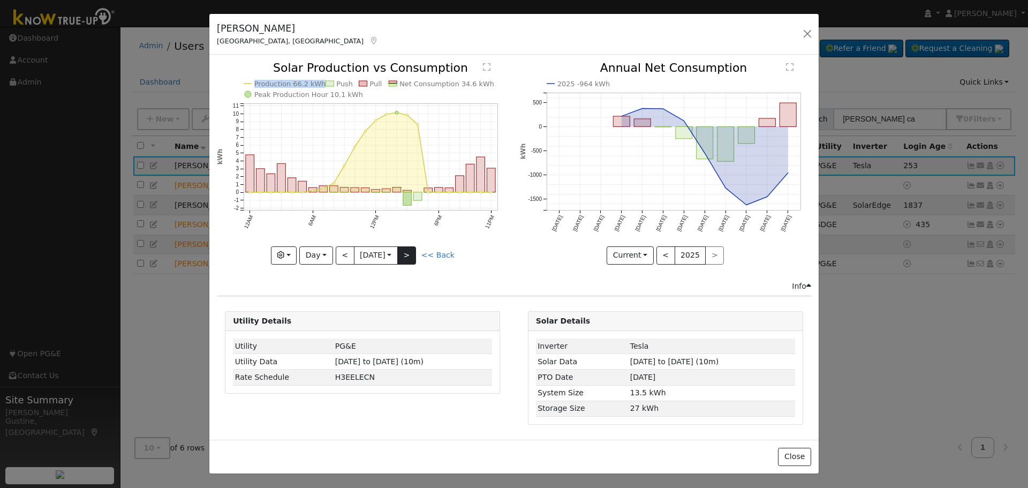
click at [409, 258] on div at bounding box center [362, 163] width 291 height 202
click at [409, 258] on button ">" at bounding box center [406, 255] width 19 height 18
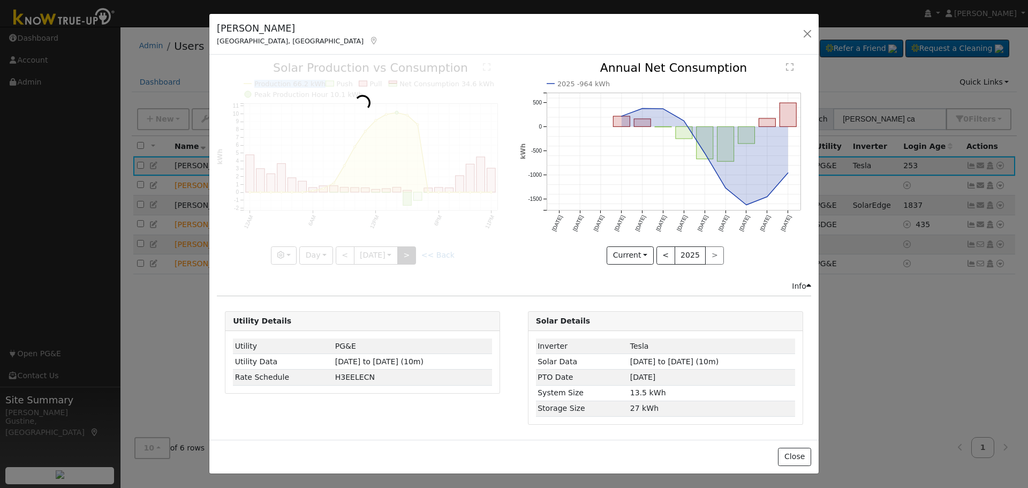
click at [409, 258] on div at bounding box center [362, 163] width 291 height 202
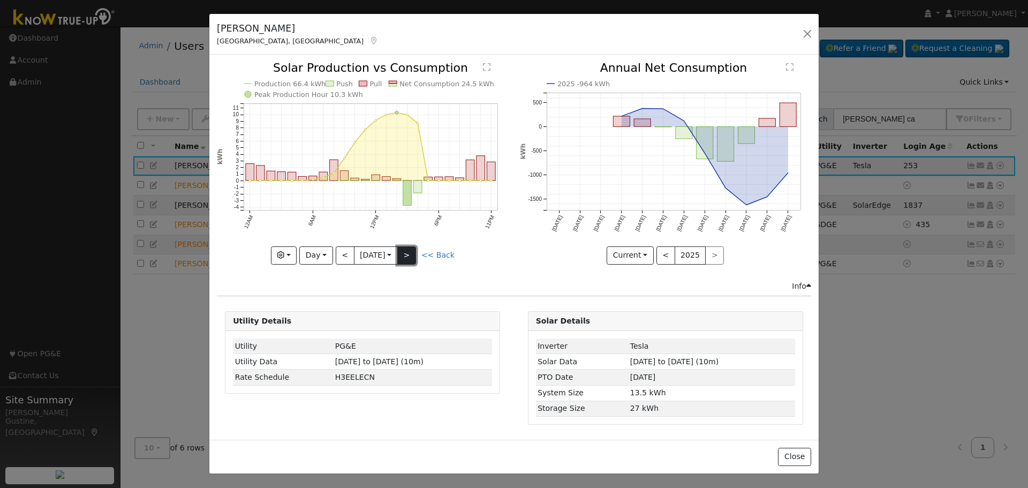
click at [409, 258] on button ">" at bounding box center [406, 255] width 19 height 18
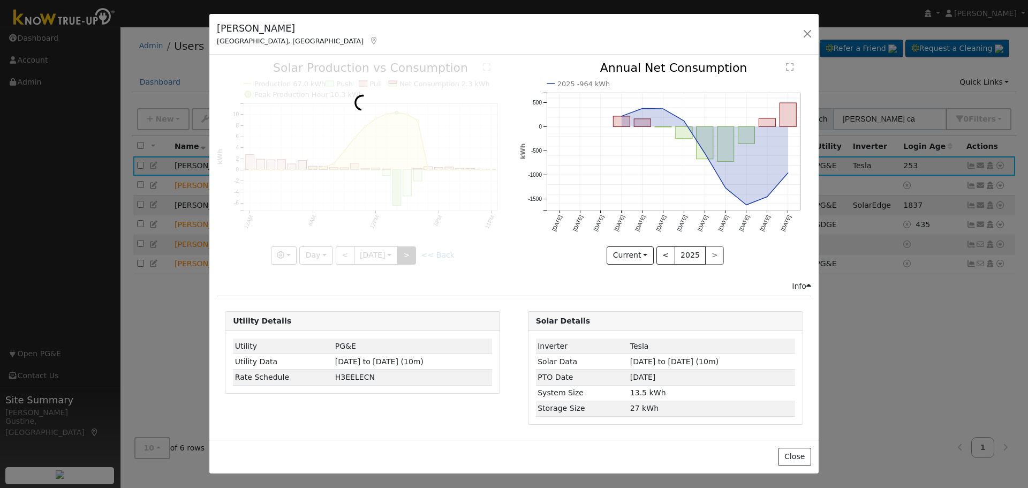
click at [409, 258] on div at bounding box center [362, 163] width 291 height 202
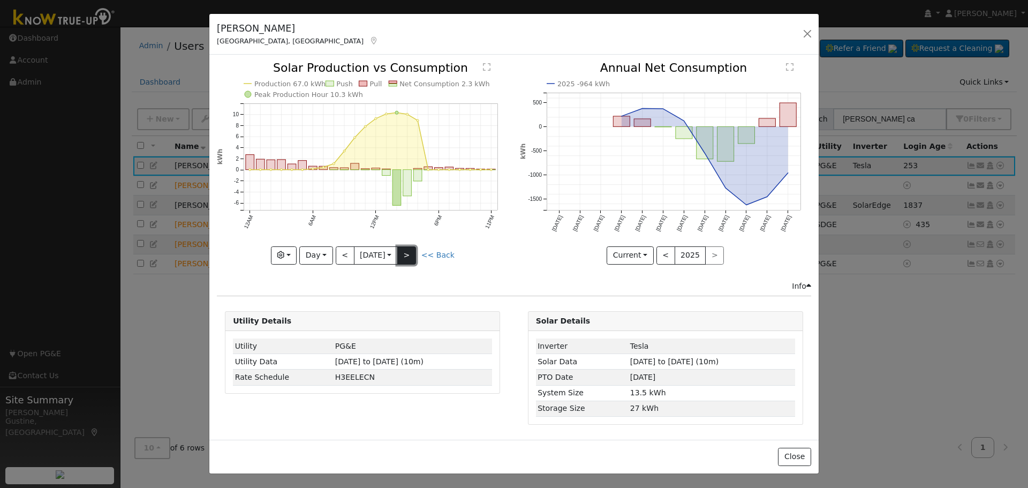
click at [409, 258] on button ">" at bounding box center [406, 255] width 19 height 18
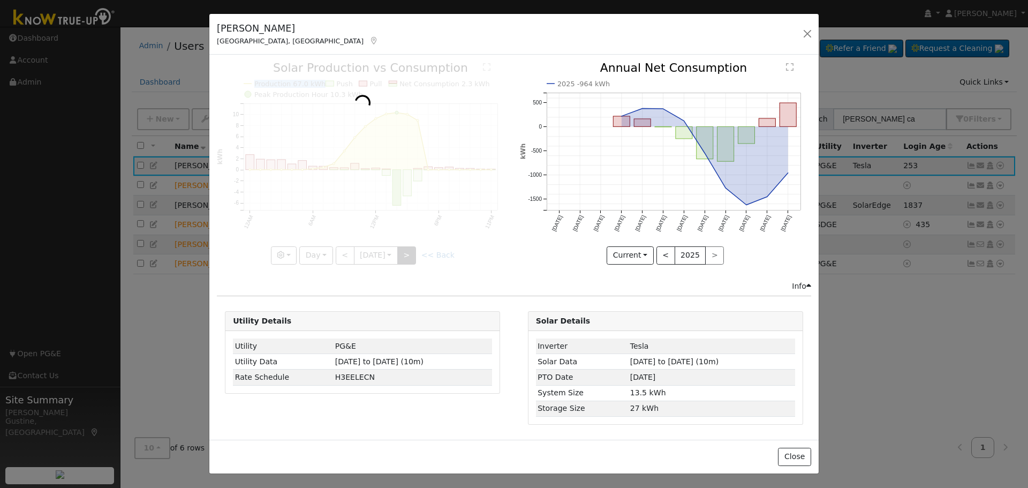
click at [409, 258] on div at bounding box center [362, 163] width 291 height 202
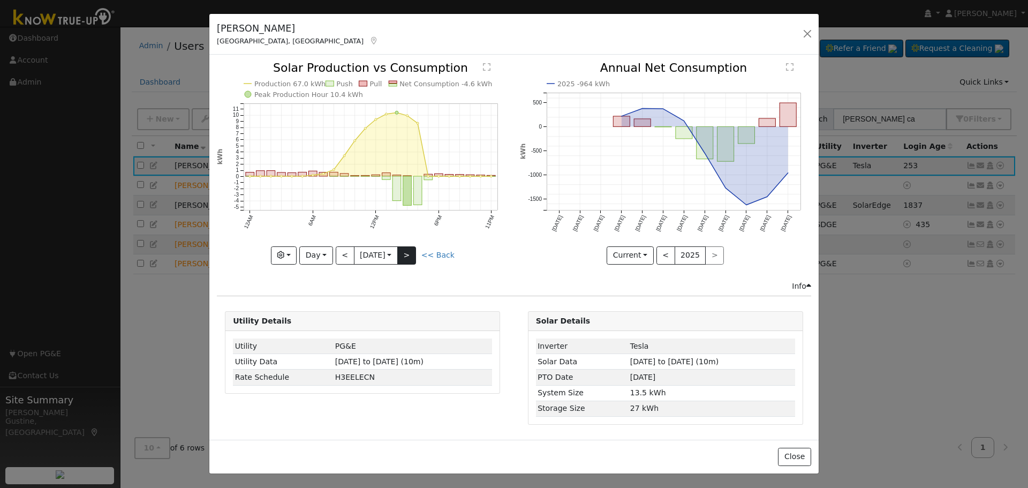
click at [409, 258] on div at bounding box center [362, 163] width 291 height 202
click at [409, 258] on div "Production 67.0 kWh Push Pull Net Consumption -4.6 kWh Peak Production Hour 10.…" at bounding box center [362, 163] width 291 height 202
click at [409, 258] on button ">" at bounding box center [406, 255] width 19 height 18
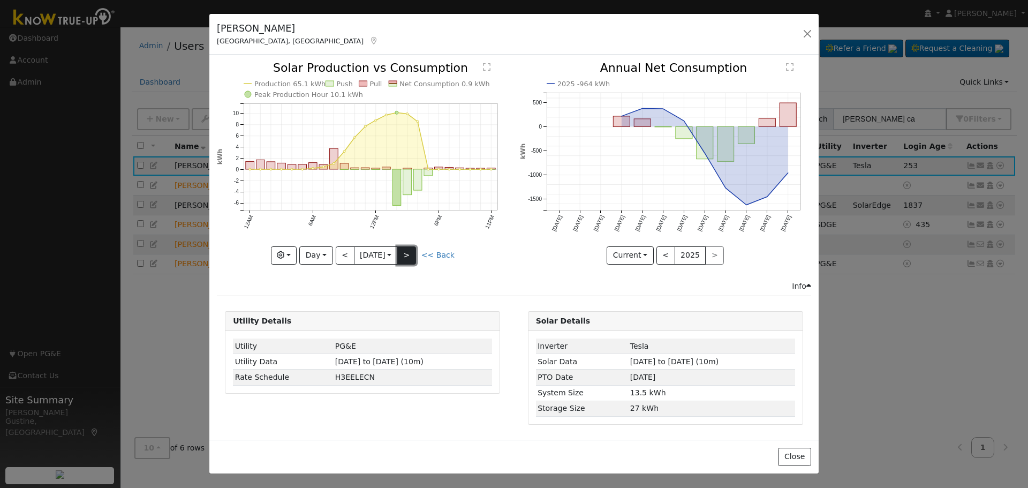
click at [409, 258] on button ">" at bounding box center [406, 255] width 19 height 18
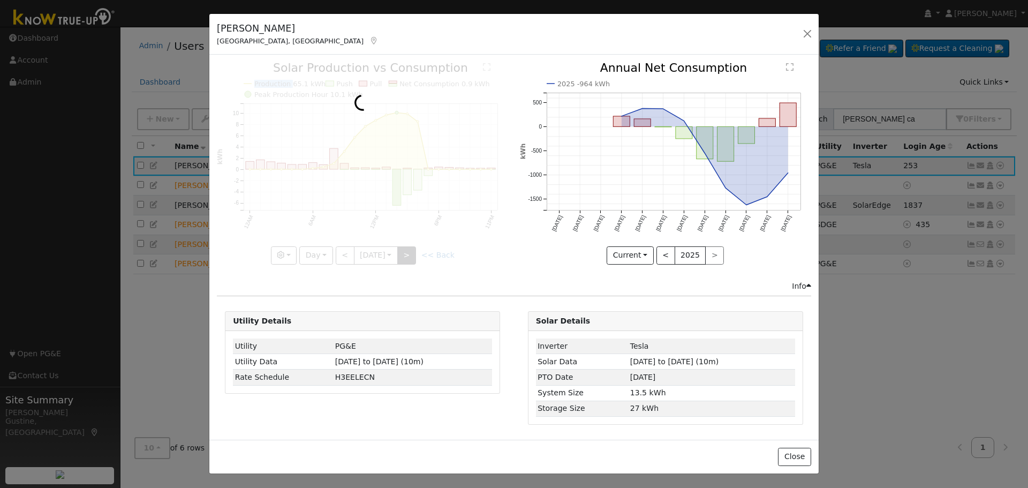
click at [409, 258] on div at bounding box center [362, 163] width 291 height 202
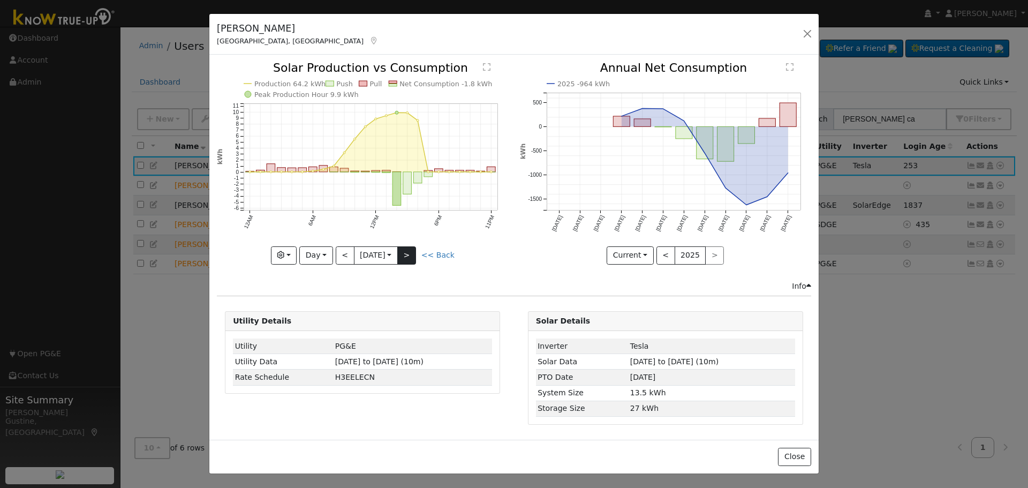
click at [409, 258] on div at bounding box center [362, 163] width 291 height 202
click at [409, 258] on button ">" at bounding box center [406, 255] width 19 height 18
click at [409, 258] on div at bounding box center [362, 163] width 291 height 202
click at [409, 258] on button ">" at bounding box center [406, 255] width 19 height 18
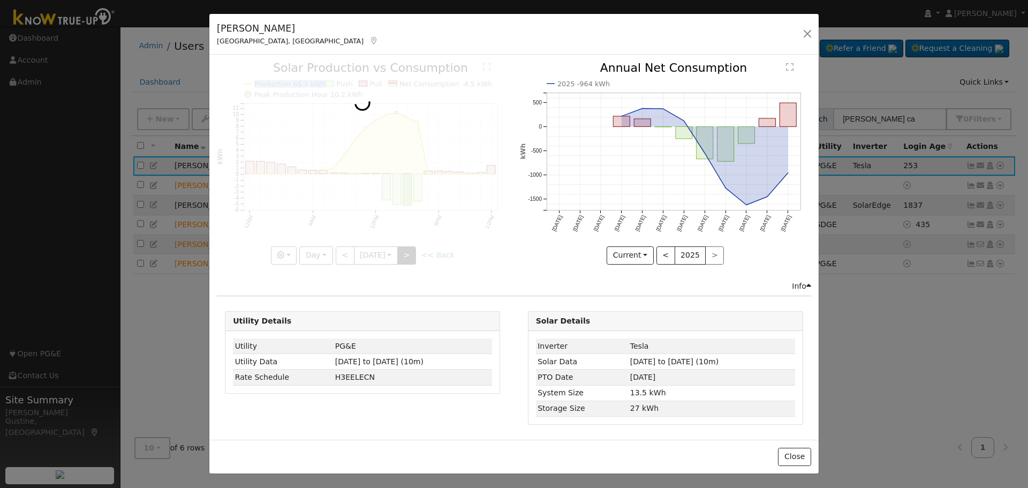
click at [409, 258] on div at bounding box center [362, 163] width 291 height 202
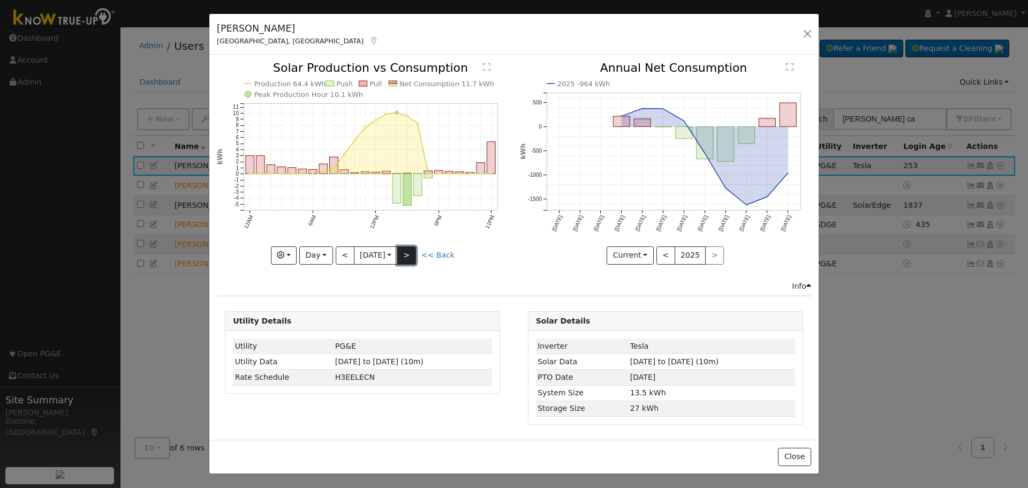
click at [409, 258] on button ">" at bounding box center [406, 255] width 19 height 18
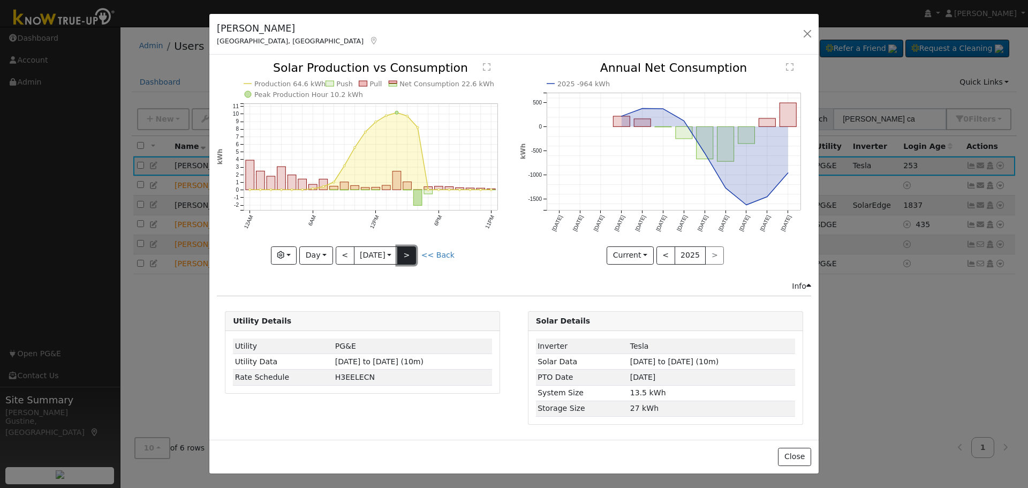
click at [409, 258] on button ">" at bounding box center [406, 255] width 19 height 18
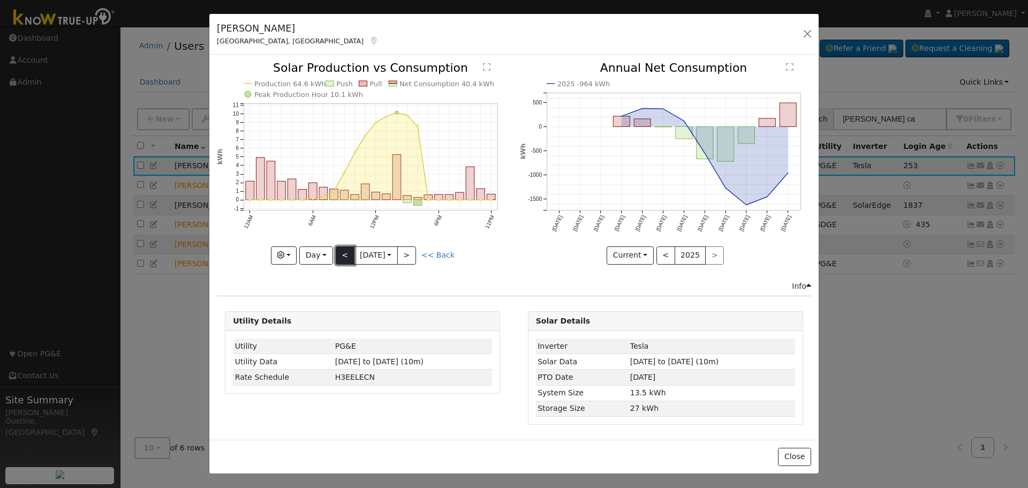
click at [339, 253] on button "<" at bounding box center [345, 255] width 19 height 18
type input "2025-07-30"
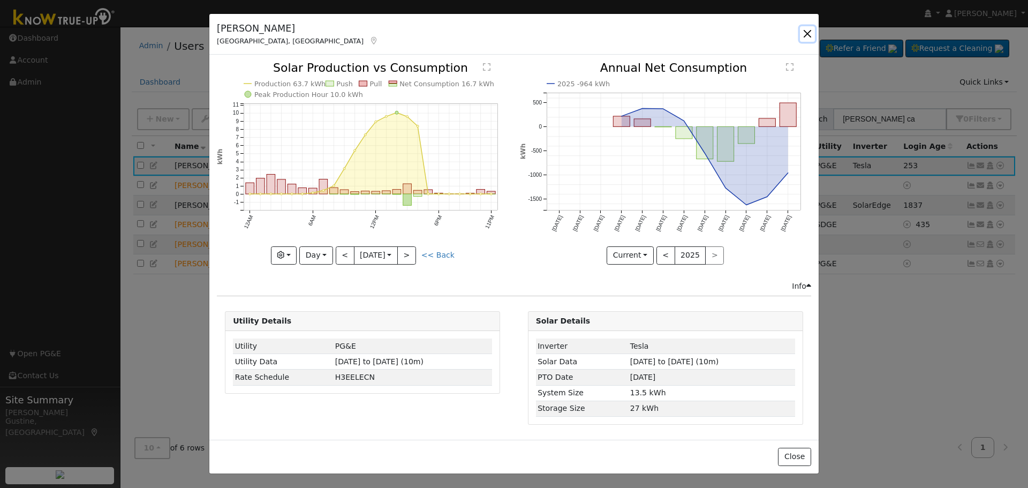
click at [804, 36] on button "button" at bounding box center [807, 33] width 15 height 15
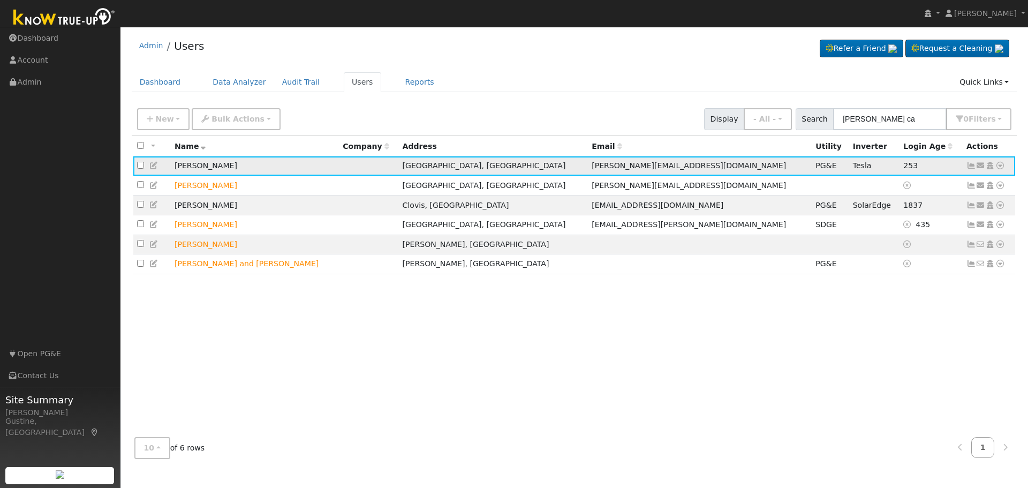
click at [970, 164] on icon at bounding box center [971, 165] width 10 height 7
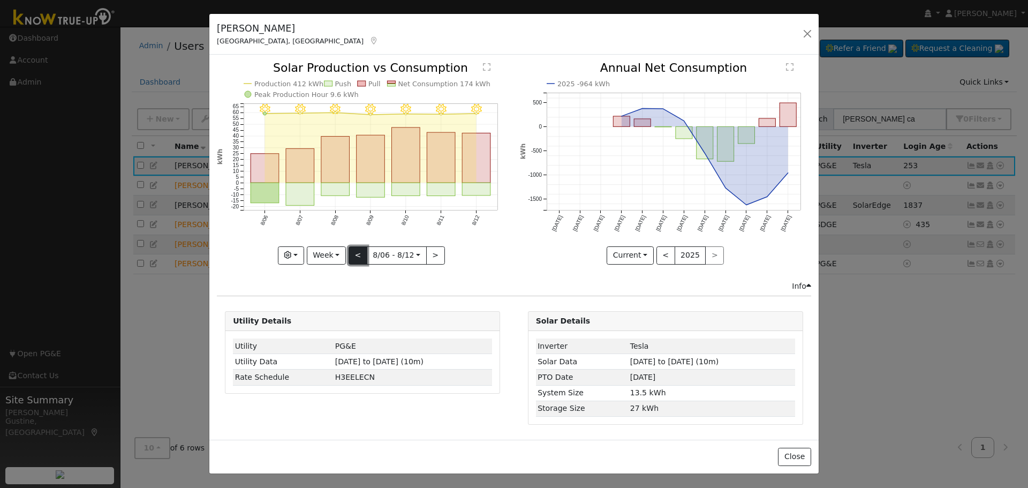
click at [361, 254] on button "<" at bounding box center [358, 255] width 19 height 18
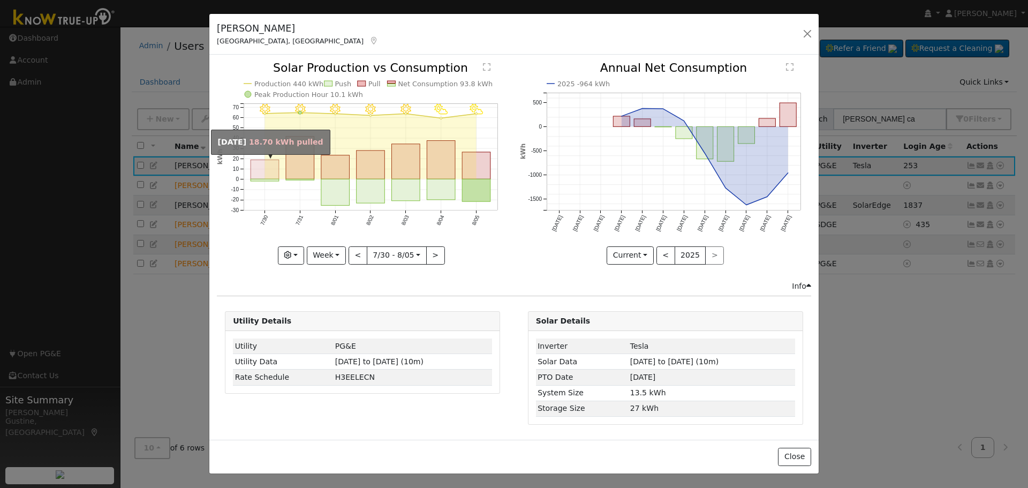
click at [258, 165] on rect "onclick=""" at bounding box center [265, 169] width 28 height 19
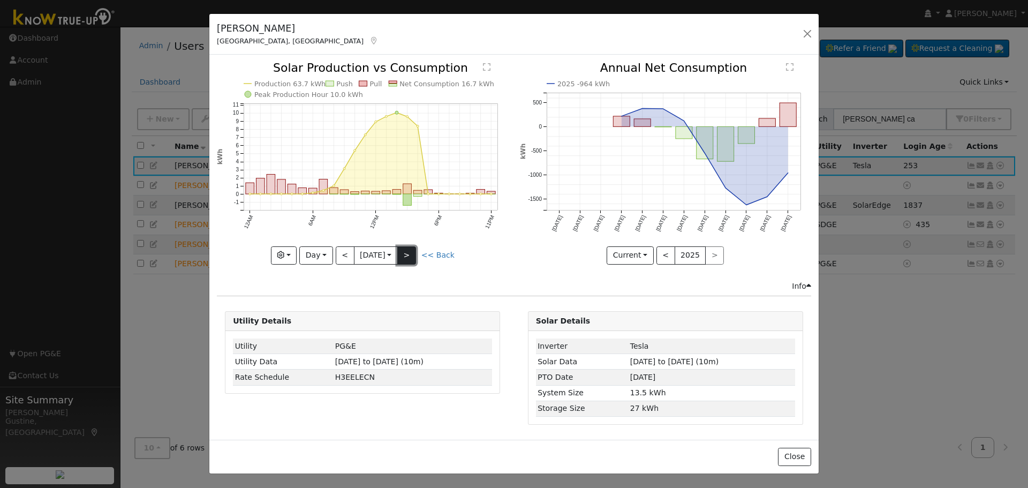
click at [406, 255] on button ">" at bounding box center [406, 255] width 19 height 18
type input "2025-07-31"
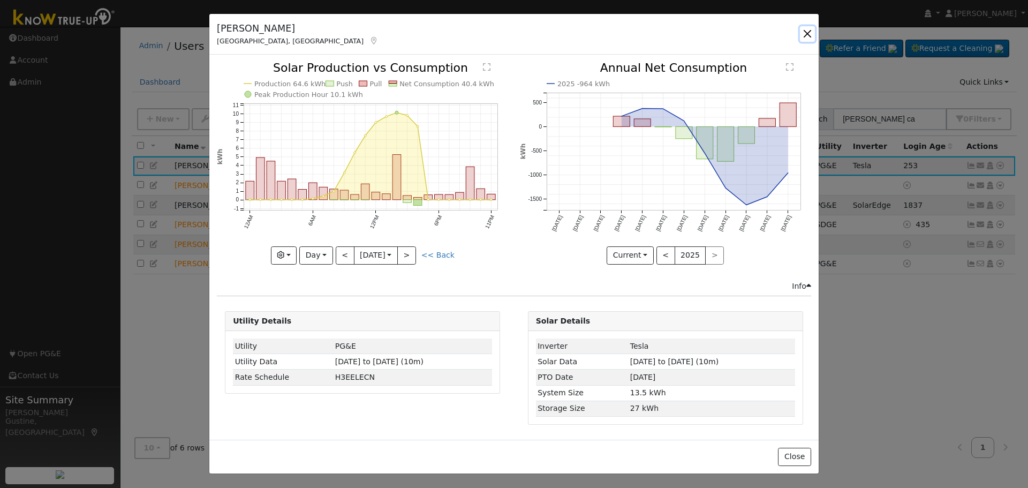
click at [801, 34] on button "button" at bounding box center [807, 33] width 15 height 15
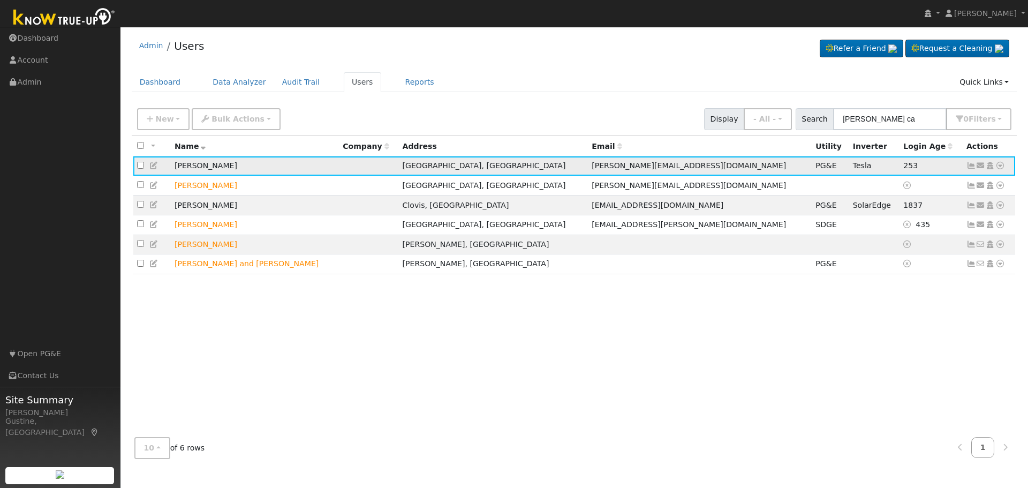
click at [970, 168] on icon at bounding box center [971, 165] width 10 height 7
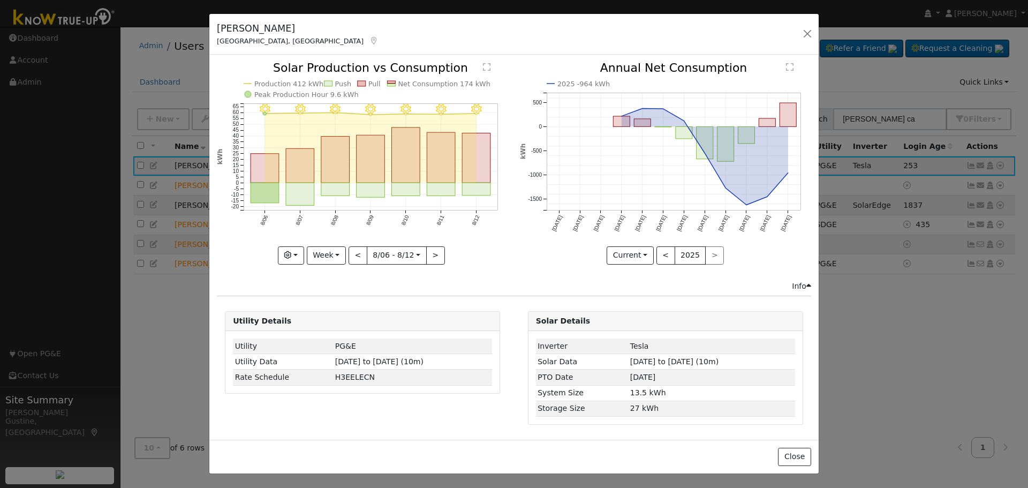
click at [239, 33] on h5 "Roy Carpenter" at bounding box center [298, 28] width 162 height 14
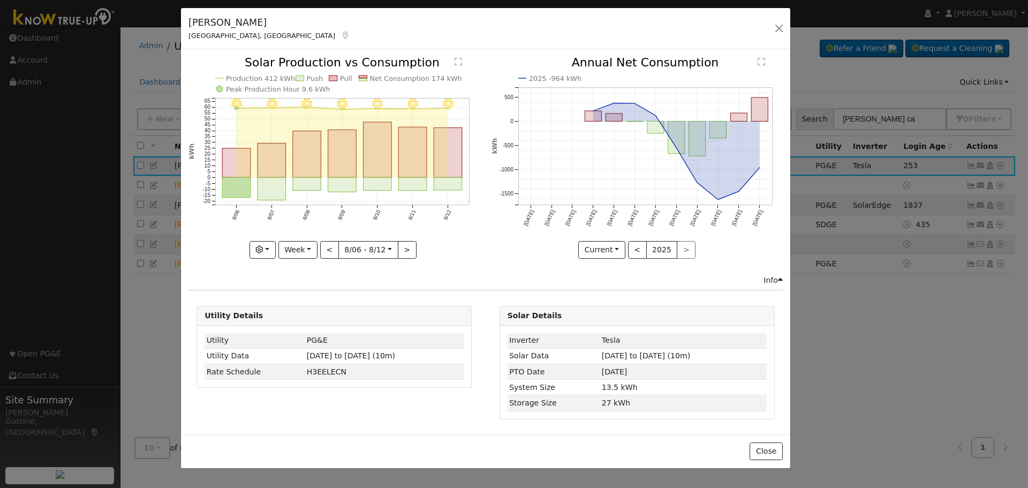
drag, startPoint x: 239, startPoint y: 33, endPoint x: 216, endPoint y: 30, distance: 23.8
click at [213, 28] on h5 "Roy Carpenter" at bounding box center [269, 23] width 162 height 14
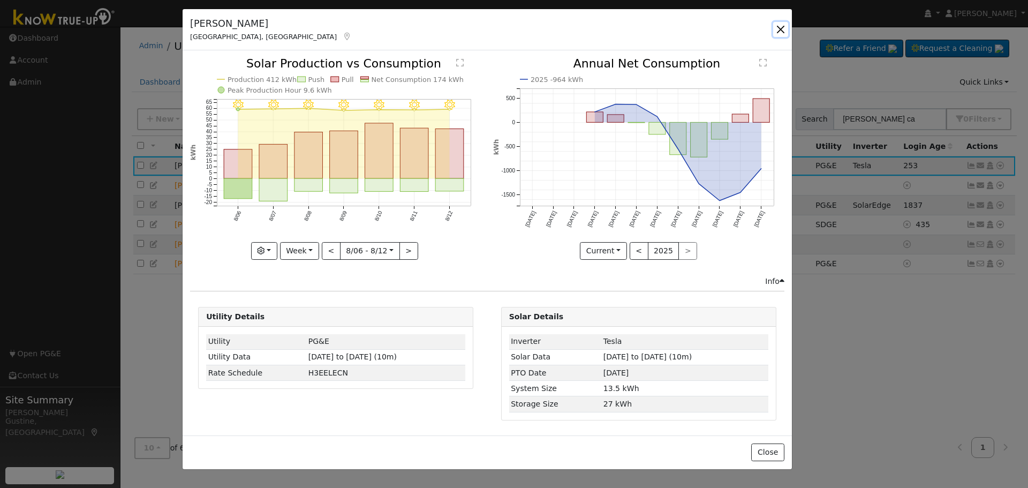
click at [775, 28] on button "button" at bounding box center [780, 29] width 15 height 15
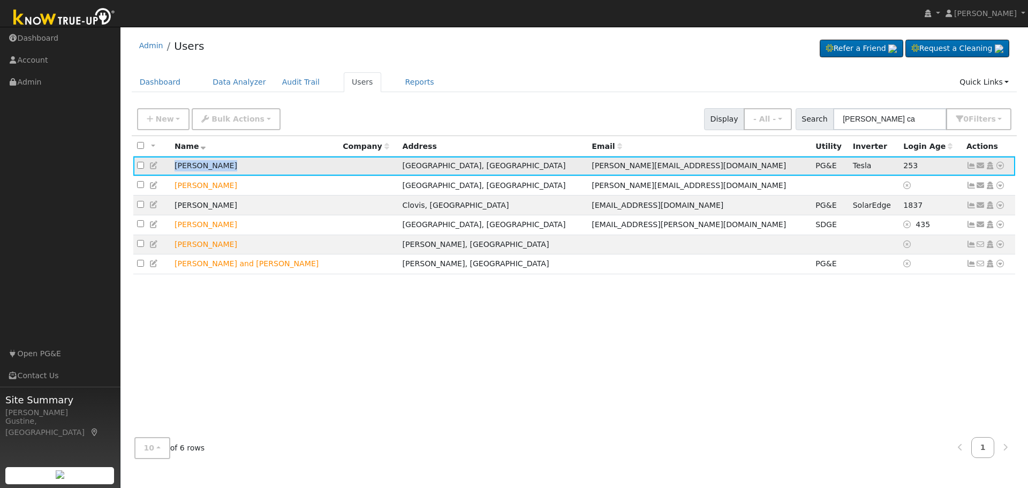
drag, startPoint x: 252, startPoint y: 171, endPoint x: 154, endPoint y: 172, distance: 98.5
click at [150, 175] on tr "Roy Carpenter Bakersfield, CA roy-carpenter@arassist.com PG&E Tesla 253 Send Em…" at bounding box center [574, 166] width 882 height 20
copy tr "Roy Carpenter"
click at [223, 74] on link "Data Analyzer" at bounding box center [240, 82] width 70 height 20
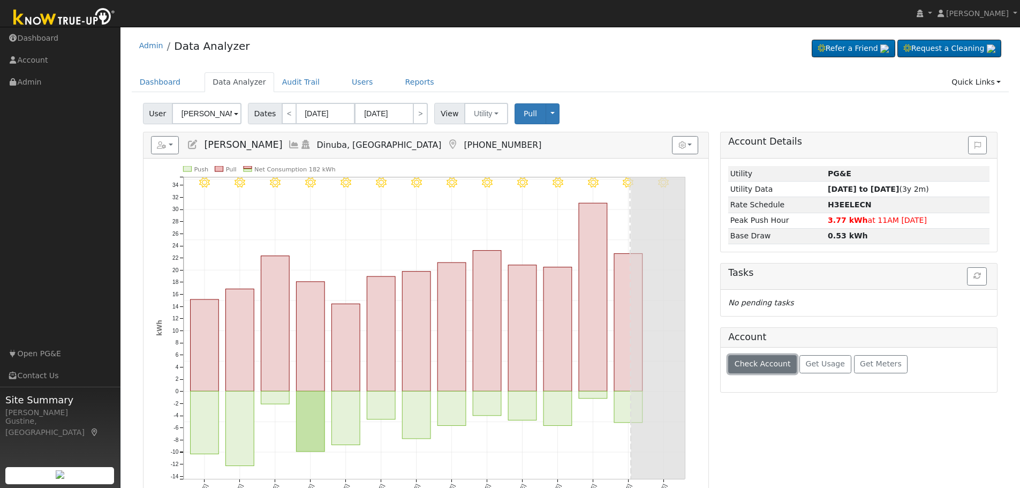
click at [790, 367] on button "Check Account" at bounding box center [762, 364] width 69 height 18
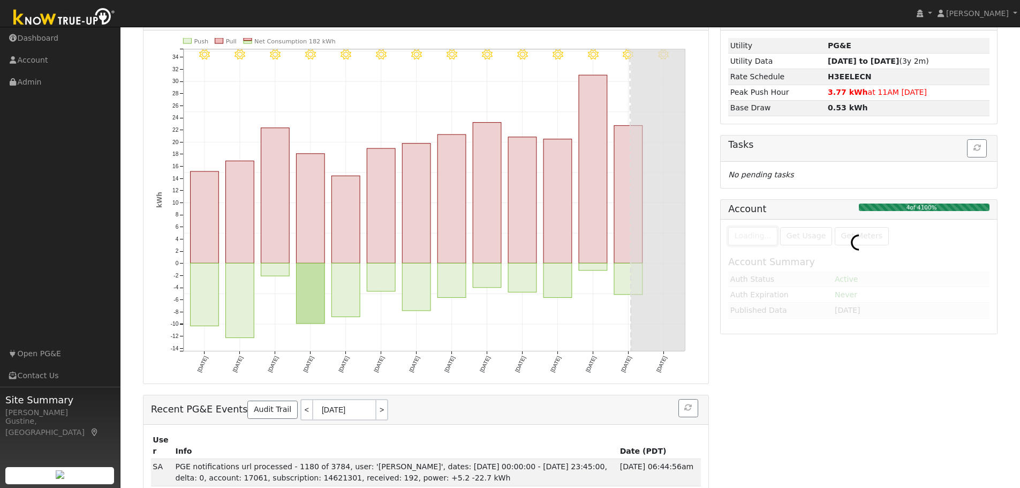
scroll to position [135, 0]
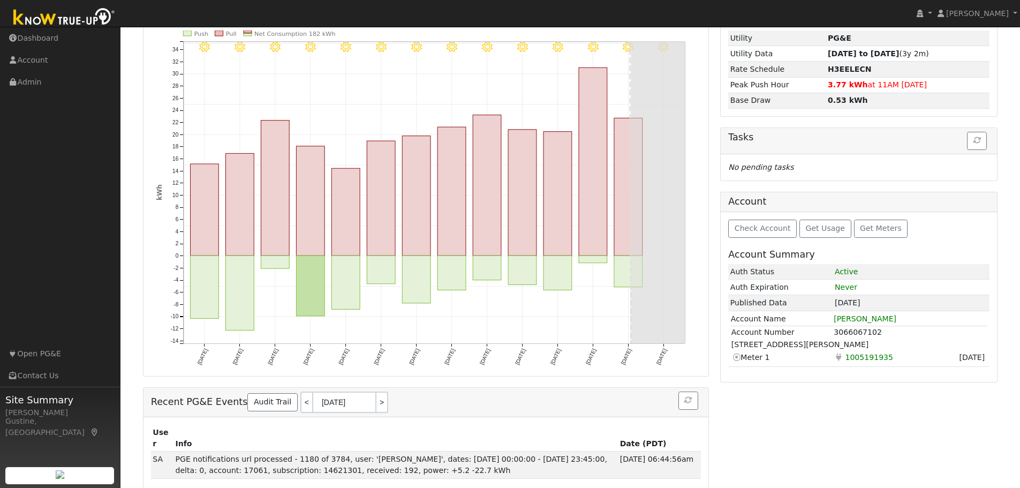
click at [855, 360] on span "1005191935" at bounding box center [869, 357] width 52 height 12
click at [855, 359] on span "1005191935" at bounding box center [869, 357] width 52 height 12
click at [922, 433] on div "Account Details Issue History Date By Flag Comment Type No Issue History Loadin…" at bounding box center [859, 244] width 289 height 497
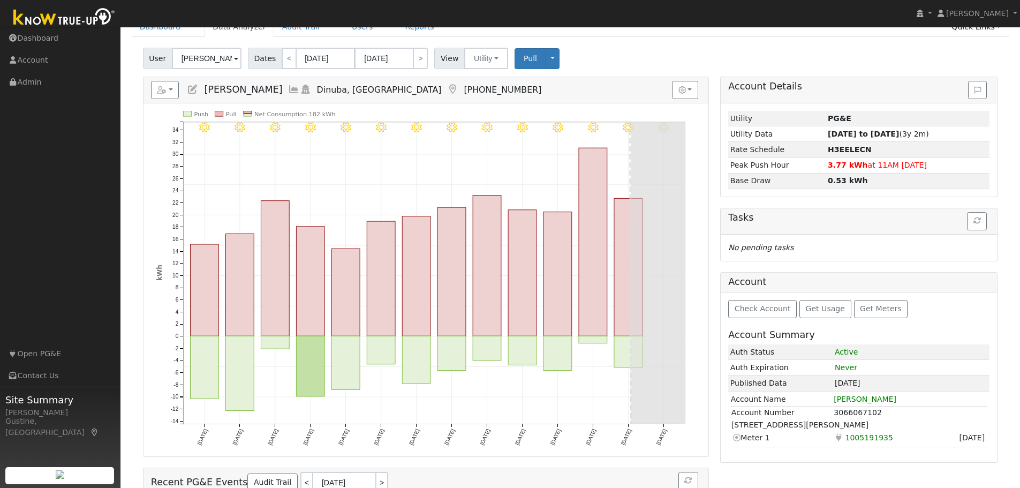
scroll to position [0, 0]
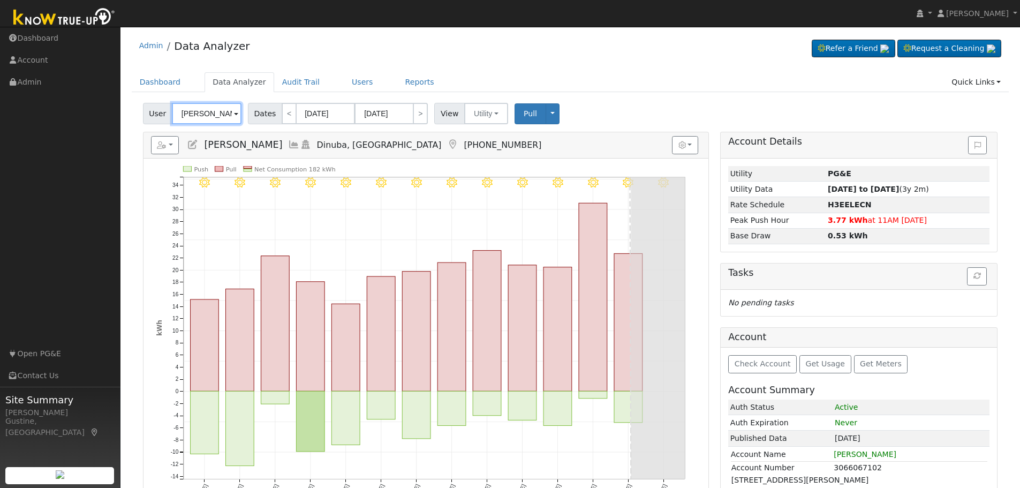
click at [207, 118] on input "Hermelinda Munoz" at bounding box center [207, 113] width 70 height 21
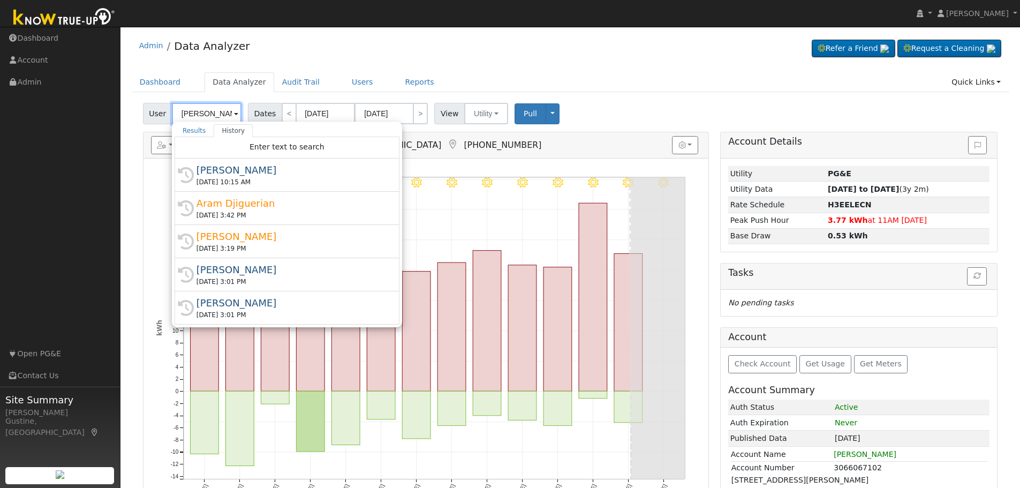
paste input "Roy Carpenter"
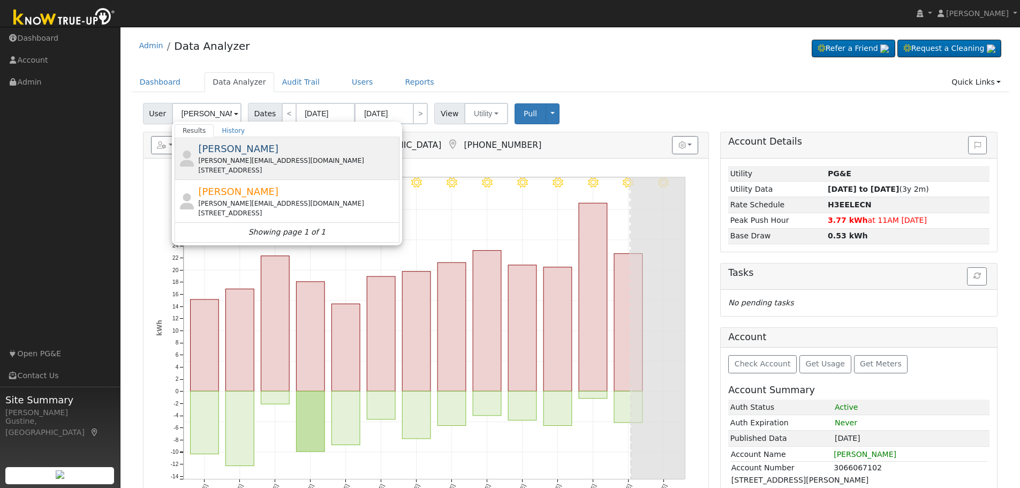
click at [243, 152] on span "Roy Carpenter" at bounding box center [238, 148] width 80 height 11
type input "Roy Carpenter"
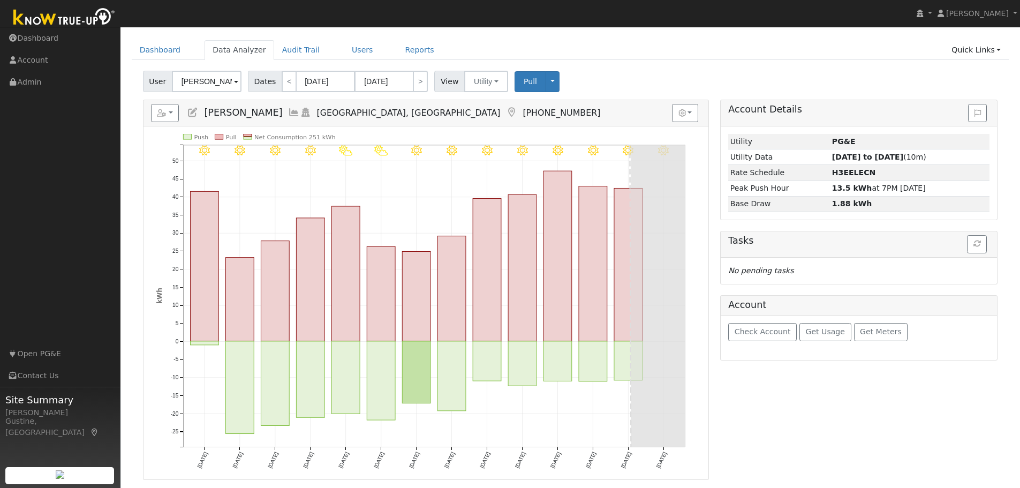
scroll to position [135, 0]
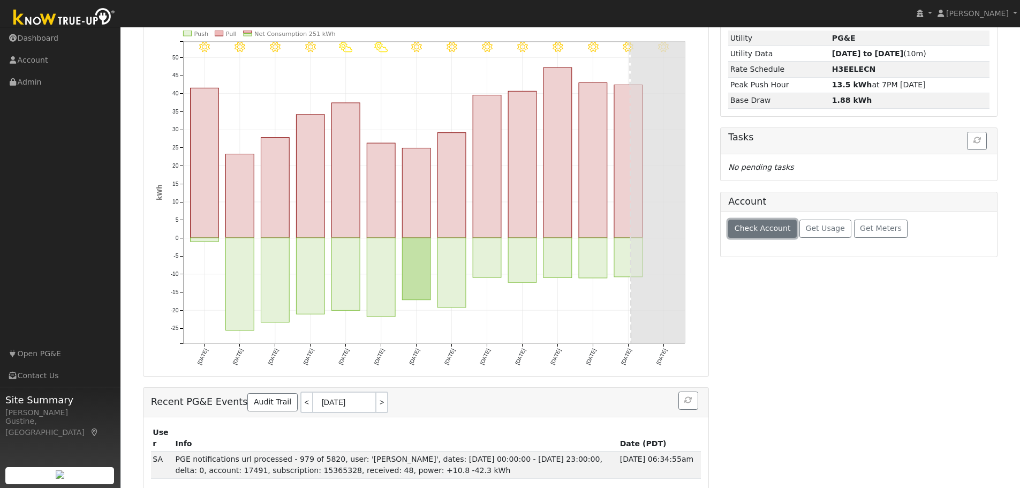
click at [736, 222] on button "Check Account" at bounding box center [762, 229] width 69 height 18
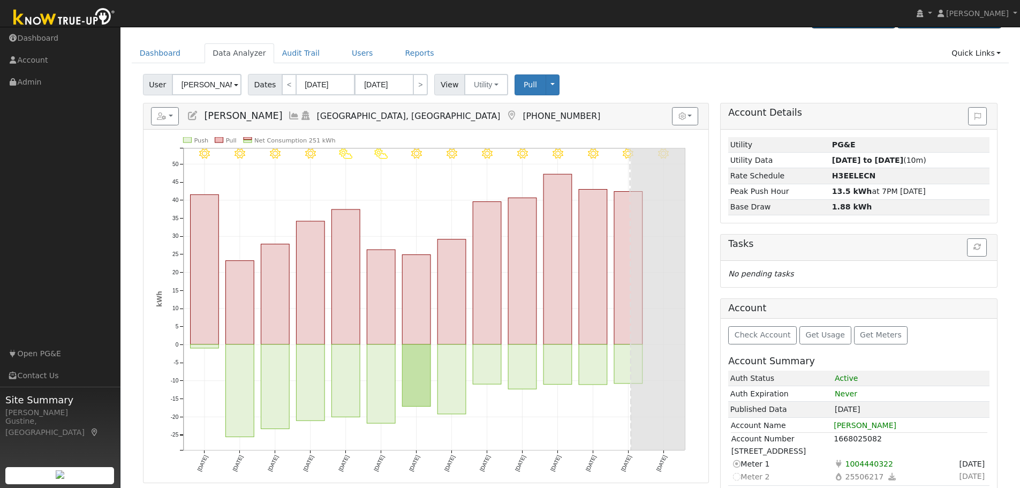
scroll to position [28, 0]
click at [282, 78] on link "<" at bounding box center [289, 84] width 15 height 21
type input "07/17/2025"
type input "07/30/2025"
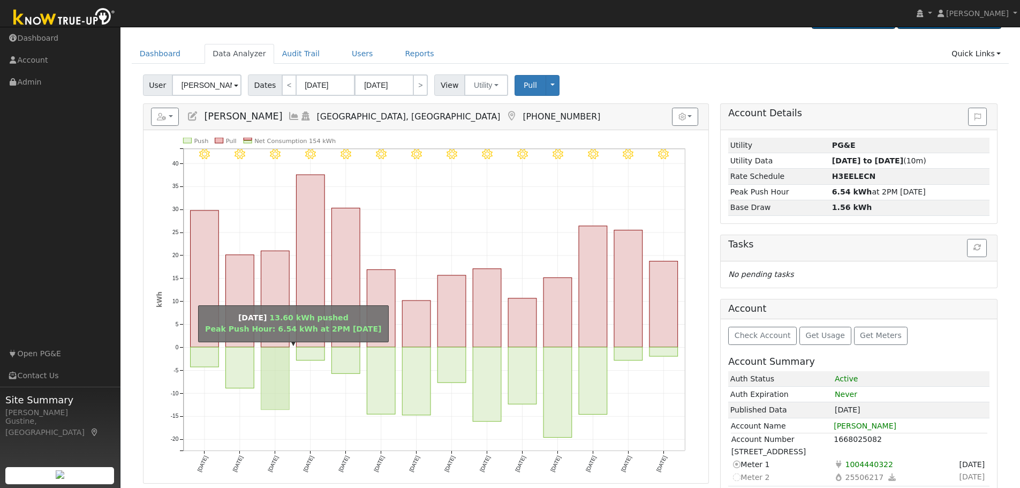
click at [278, 362] on rect "onclick=""" at bounding box center [275, 378] width 28 height 63
type input "07/19/2025"
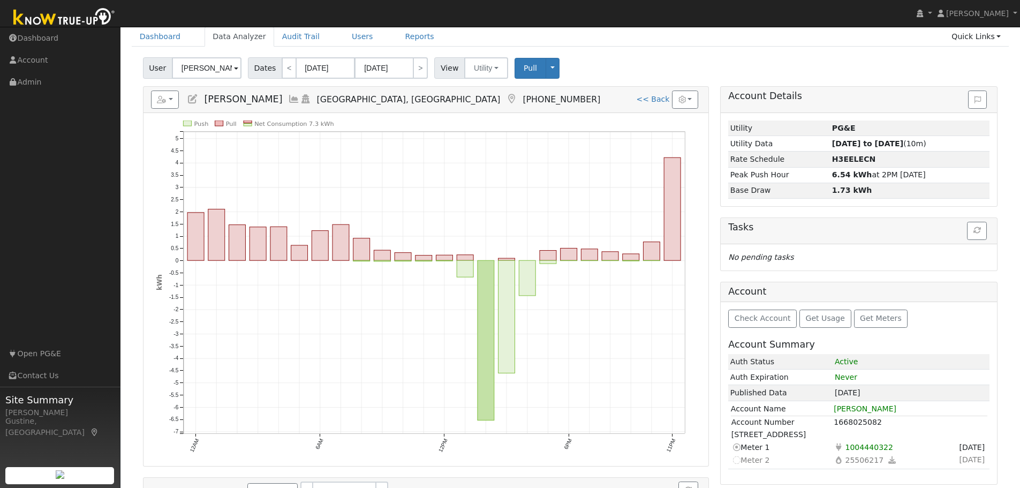
scroll to position [0, 0]
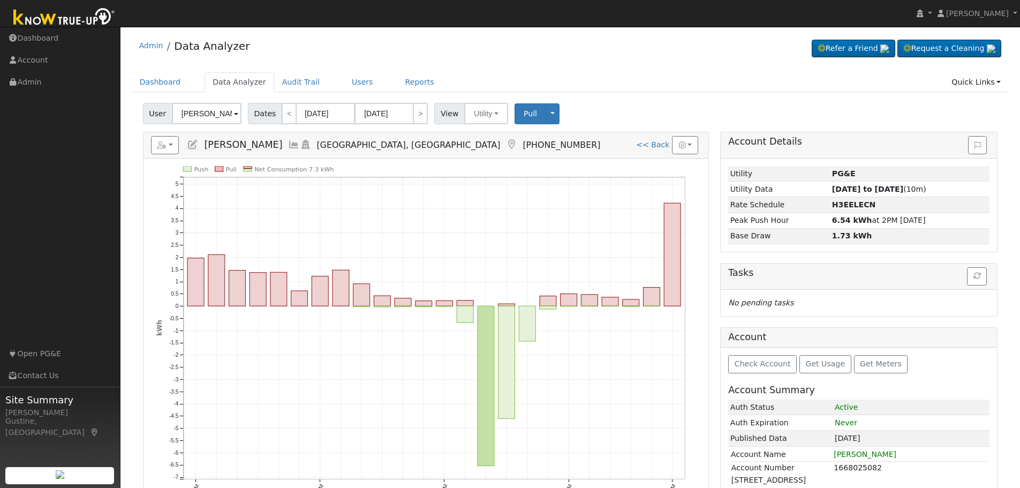
click at [368, 82] on ul "Dashboard Data Analyzer Audit Trail Users Reports Quick Links Quick Add Quick C…" at bounding box center [571, 82] width 878 height 20
click at [270, 94] on div "Dashboard Data Analyzer Audit Trail Users Reports Quick Links Quick Add Quick C…" at bounding box center [571, 87] width 878 height 31
click at [364, 66] on div "Admin Data Analyzer Refer a Friend Request a Cleaning" at bounding box center [570, 331] width 889 height 598
click at [317, 90] on ul "Dashboard Data Analyzer Audit Trail Users Reports Quick Links Quick Add Quick C…" at bounding box center [571, 82] width 878 height 20
click at [352, 84] on link "Users" at bounding box center [362, 82] width 37 height 20
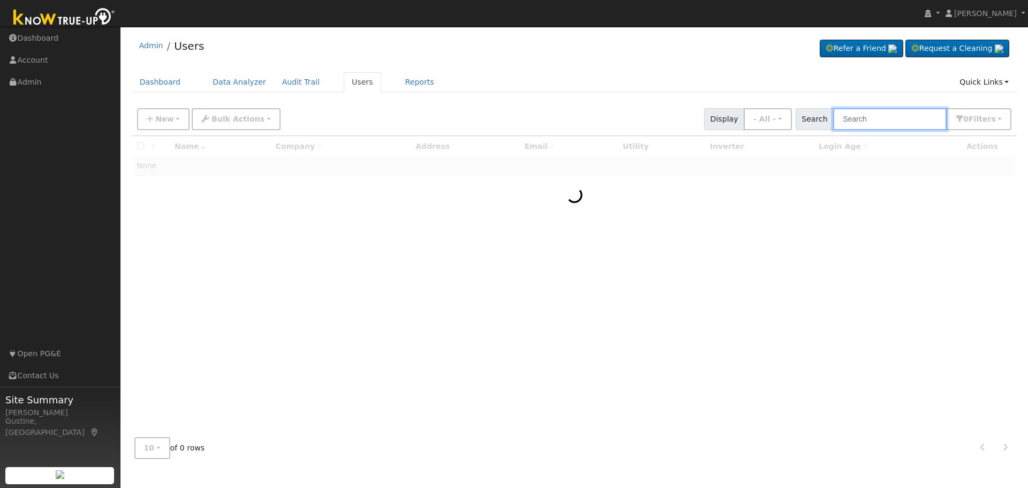
click at [902, 122] on input "text" at bounding box center [890, 119] width 114 height 22
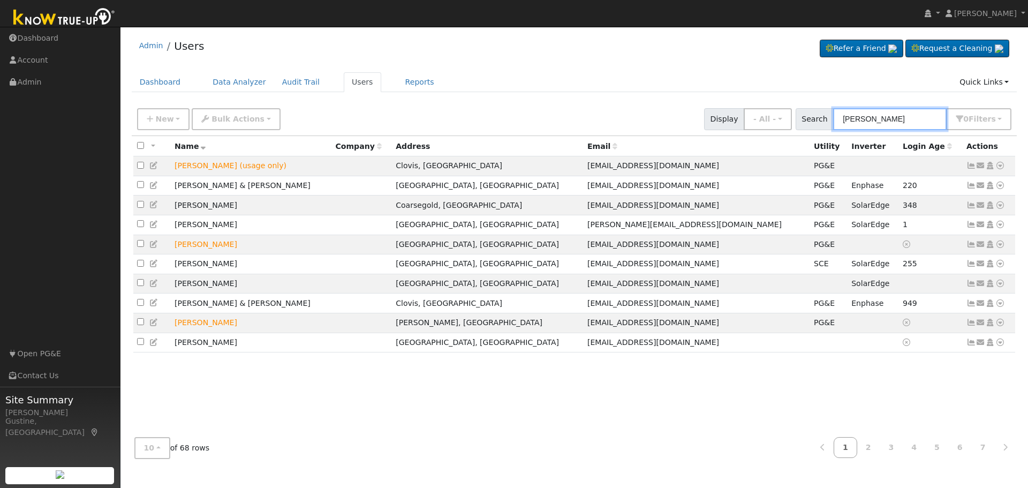
click at [900, 126] on input "LARRY" at bounding box center [890, 119] width 114 height 22
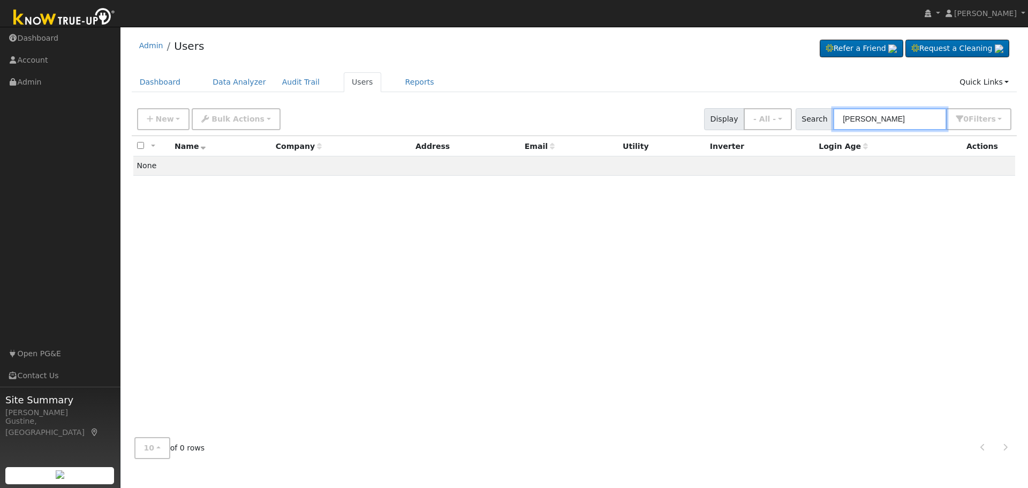
drag, startPoint x: 879, startPoint y: 122, endPoint x: 589, endPoint y: 152, distance: 290.7
click at [0, 0] on div "New Add User Quick Add Quick Connect Quick Convert Lead Bulk Actions Send Email…" at bounding box center [0, 0] width 0 height 0
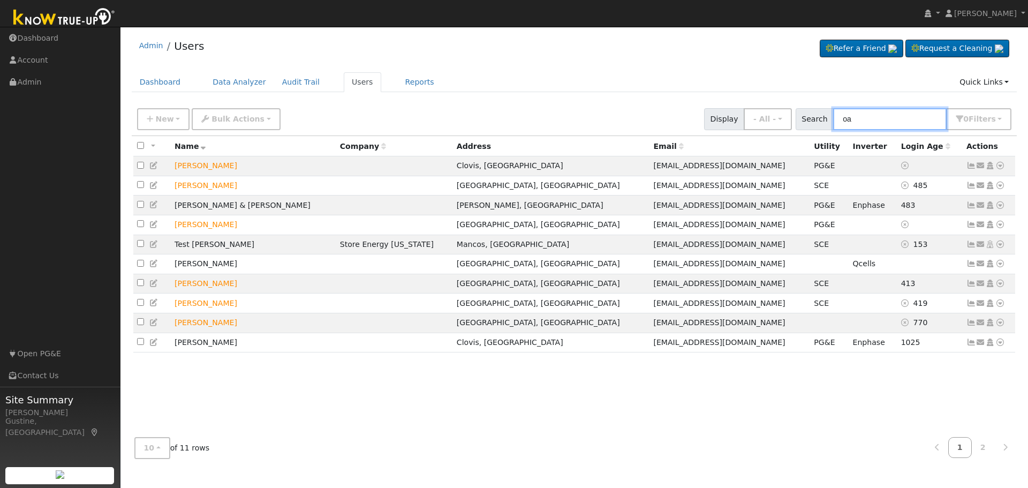
type input "o"
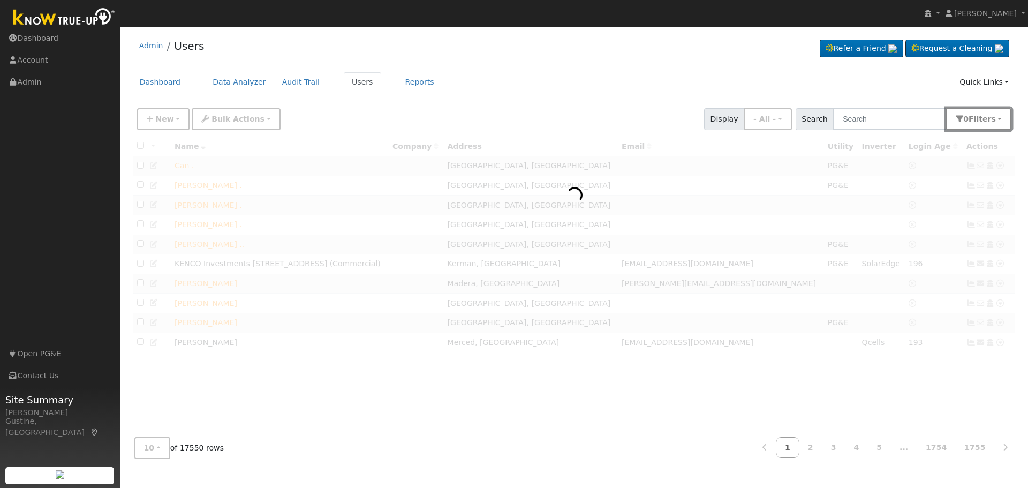
click at [997, 123] on button "0 Filter s" at bounding box center [978, 119] width 65 height 22
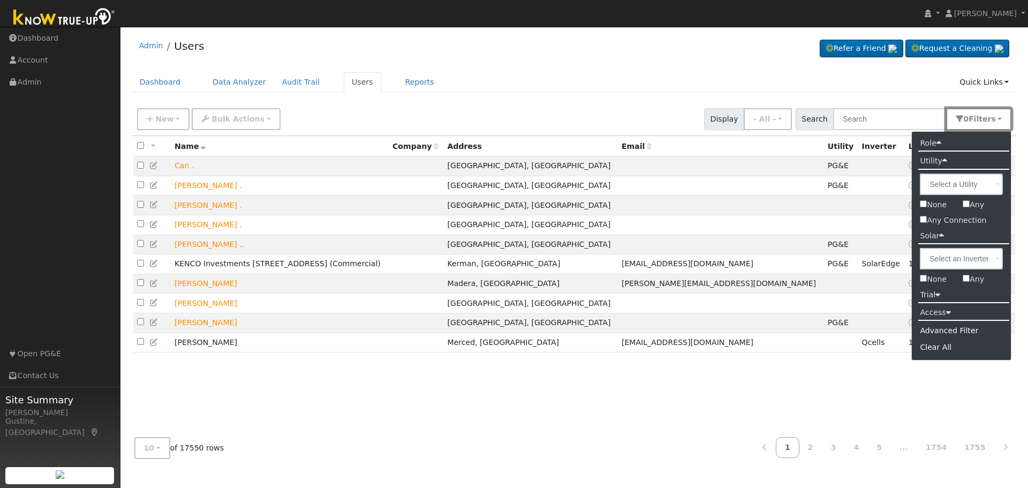
click at [997, 123] on button "0 Filter s" at bounding box center [978, 119] width 65 height 22
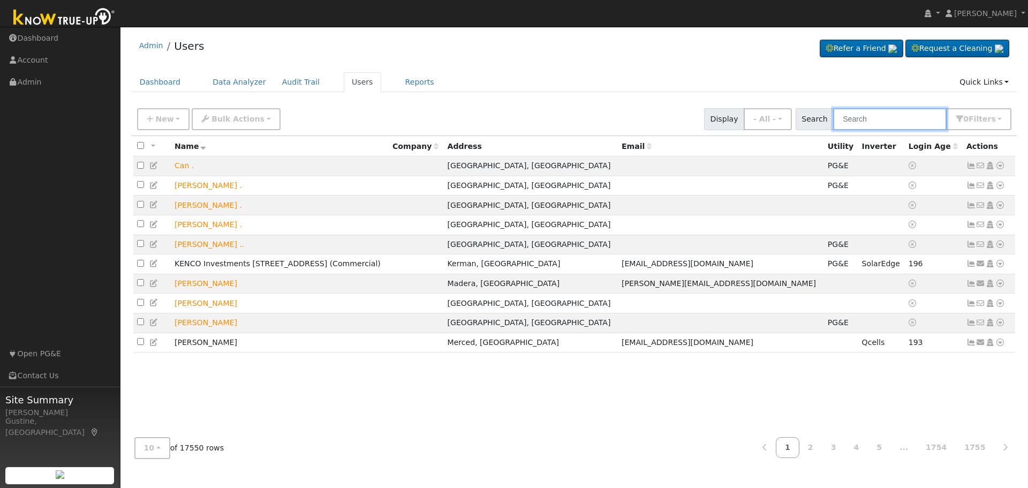
click at [887, 118] on input "text" at bounding box center [890, 119] width 114 height 22
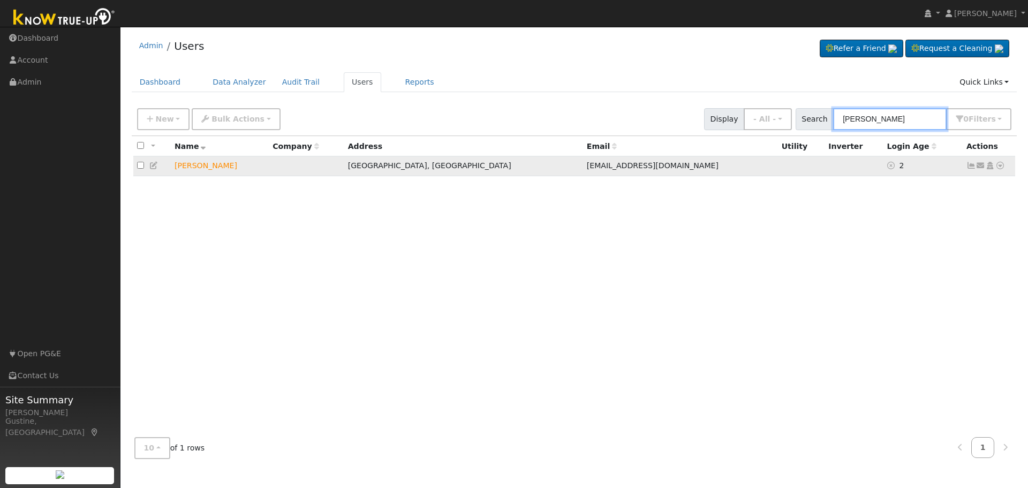
type input "[PERSON_NAME]"
click at [971, 167] on icon at bounding box center [971, 165] width 10 height 7
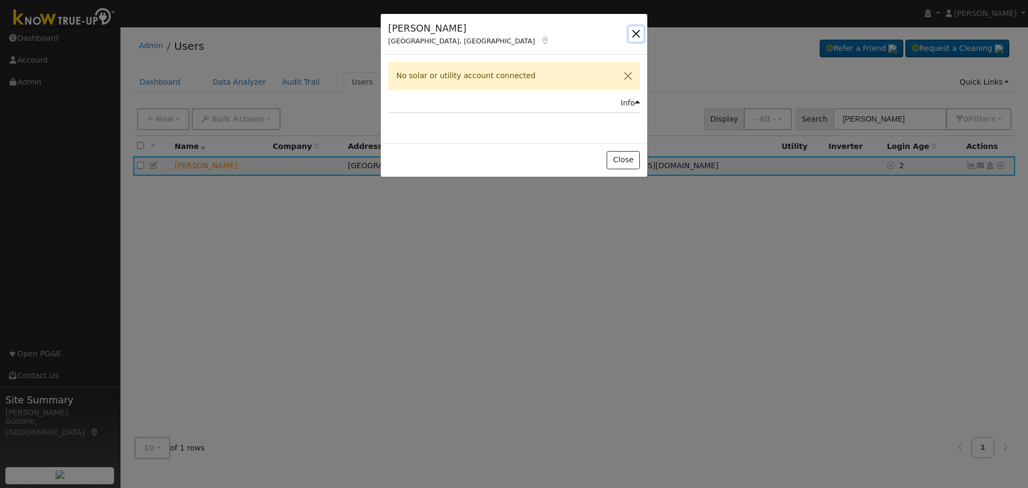
click at [637, 31] on button "button" at bounding box center [636, 33] width 15 height 15
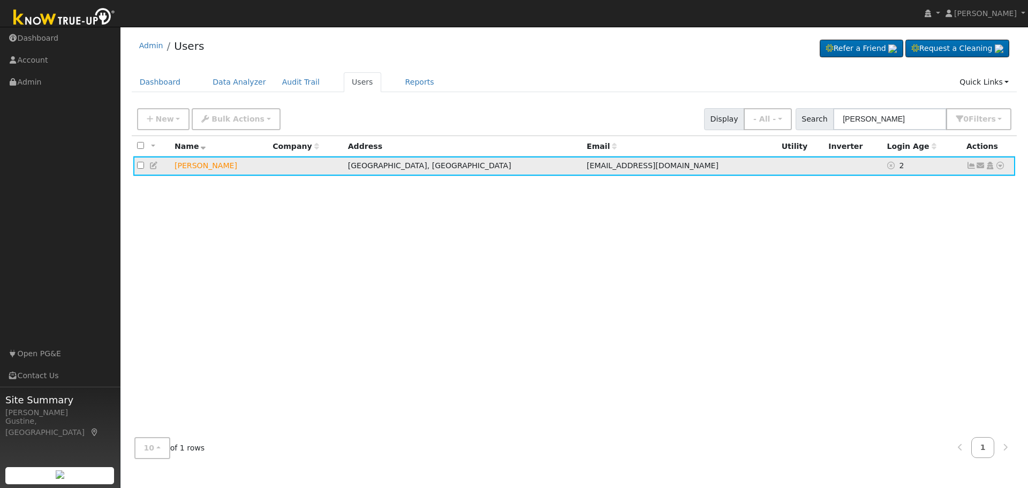
click at [998, 168] on icon at bounding box center [1000, 165] width 10 height 7
click at [729, 215] on div "All None All on page None on page Name Company Address Email Utility Inverter L…" at bounding box center [575, 282] width 886 height 293
click at [967, 169] on icon at bounding box center [971, 165] width 10 height 7
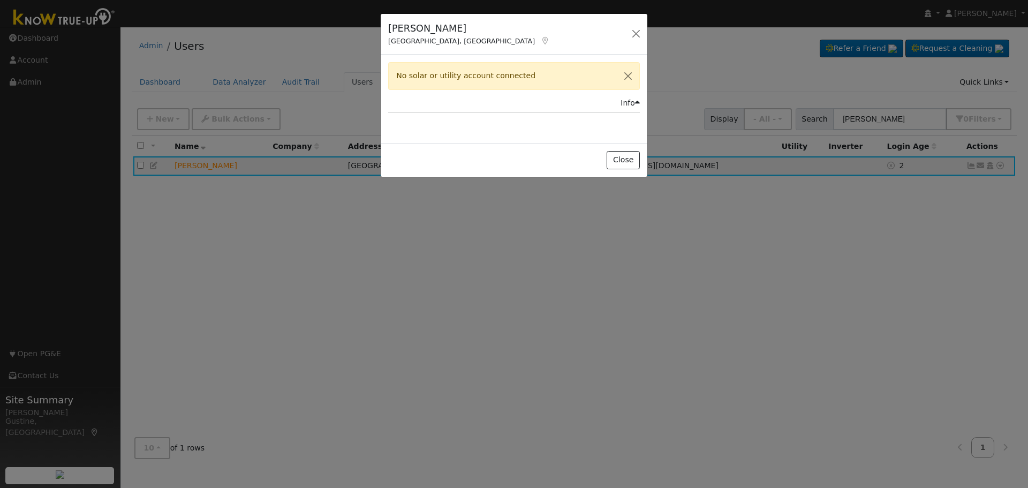
drag, startPoint x: 442, startPoint y: 75, endPoint x: 551, endPoint y: 84, distance: 109.5
click at [447, 75] on div "No solar or utility account connected" at bounding box center [514, 75] width 252 height 27
click at [630, 34] on button "button" at bounding box center [636, 33] width 15 height 15
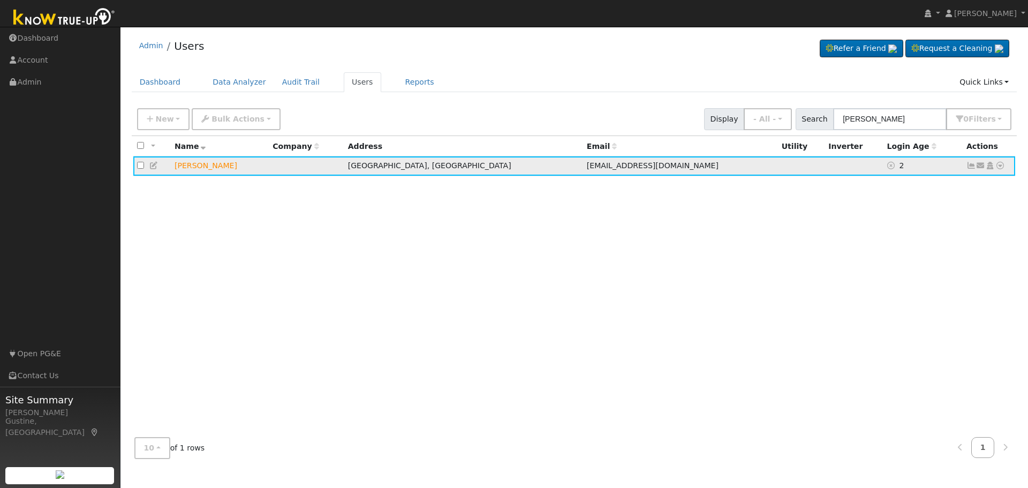
click at [1003, 169] on icon at bounding box center [1000, 165] width 10 height 7
click at [881, 248] on link "Utility" at bounding box center [889, 246] width 74 height 15
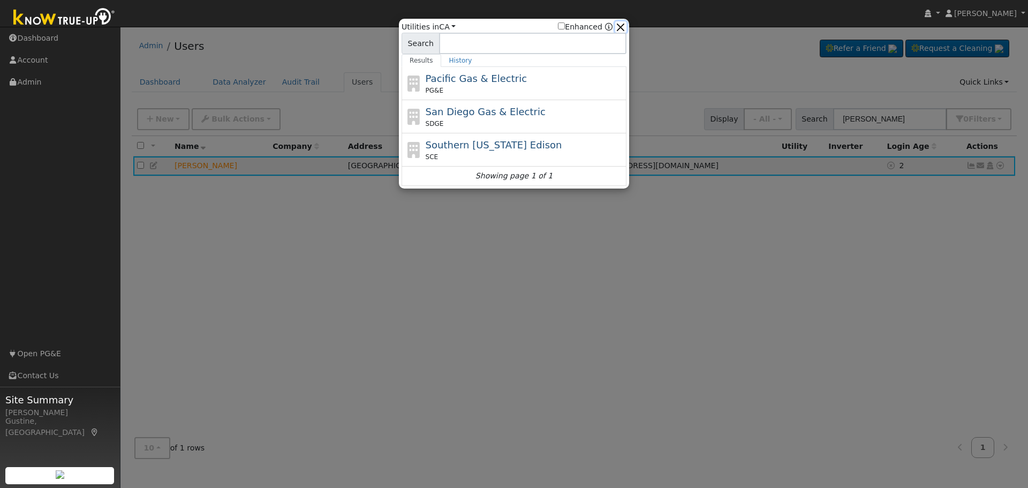
click at [621, 26] on button "button" at bounding box center [620, 26] width 11 height 11
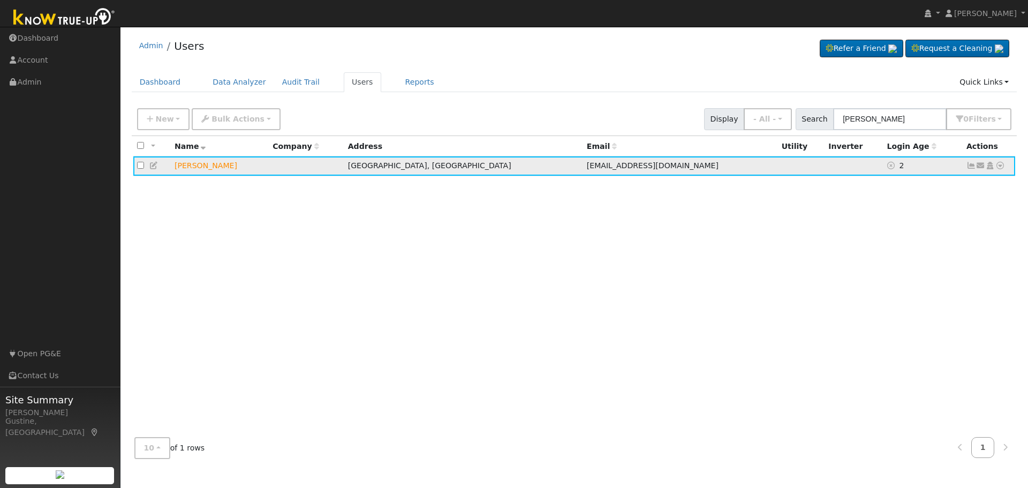
click at [1000, 168] on icon at bounding box center [1000, 165] width 10 height 7
click at [898, 246] on link "Utility" at bounding box center [889, 246] width 74 height 15
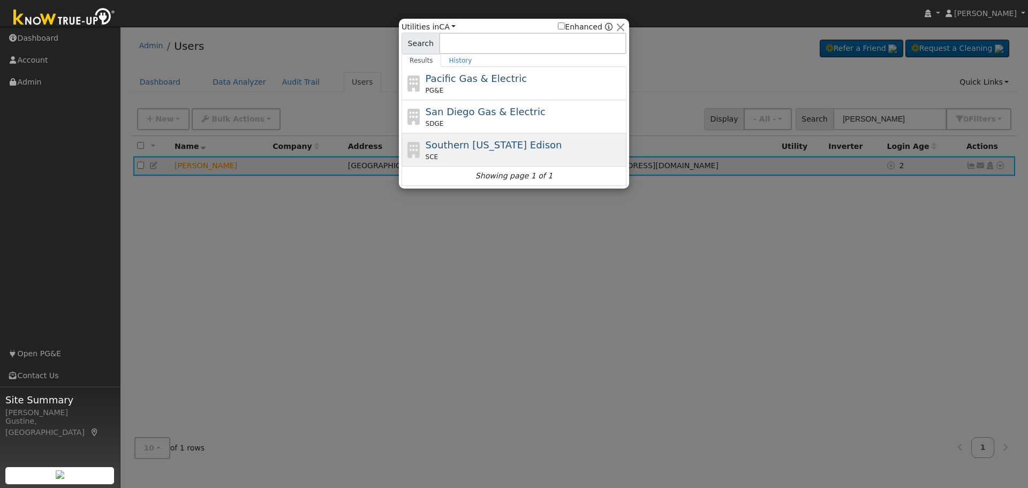
click at [588, 145] on div "Southern California Edison SCE" at bounding box center [525, 150] width 199 height 24
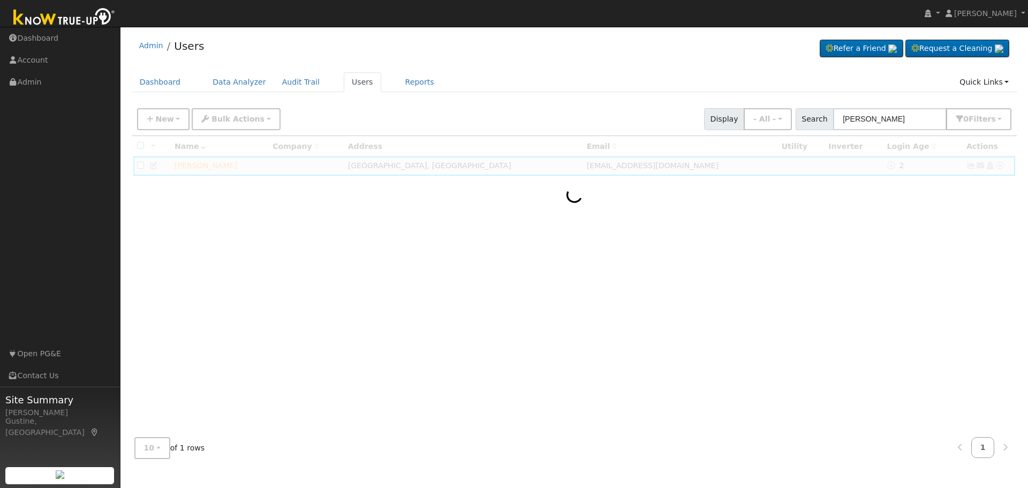
click at [958, 192] on div at bounding box center [575, 282] width 886 height 293
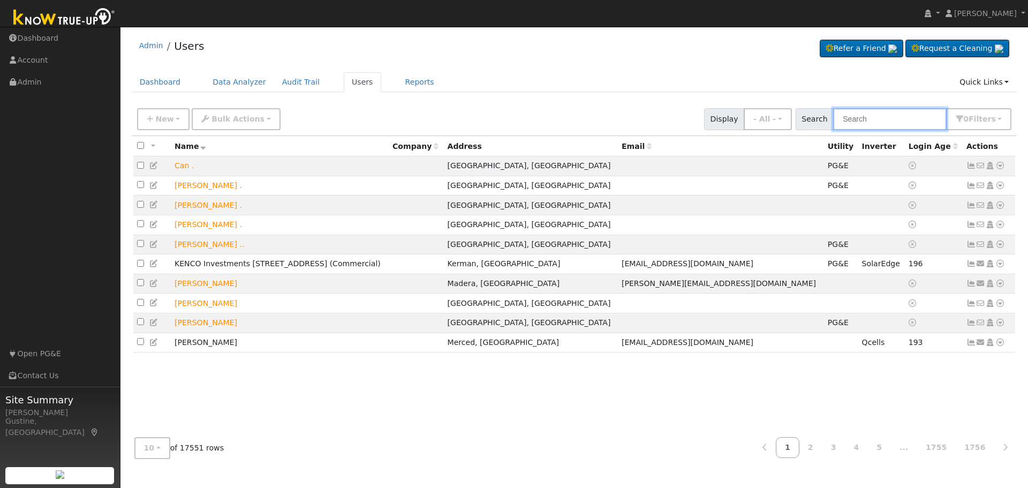
click at [891, 118] on input "text" at bounding box center [890, 119] width 114 height 22
type input "[PERSON_NAME]"
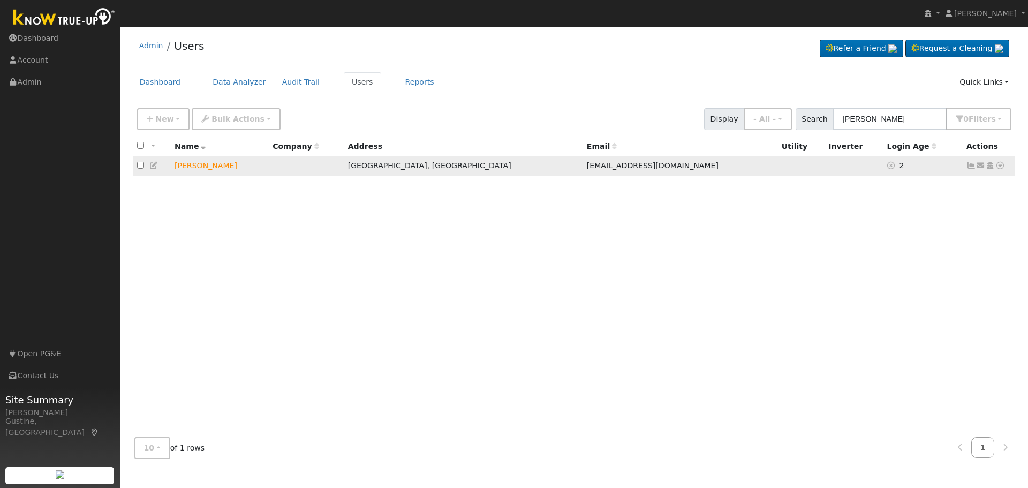
click at [993, 168] on icon at bounding box center [990, 165] width 10 height 7
